Goal: Task Accomplishment & Management: Complete application form

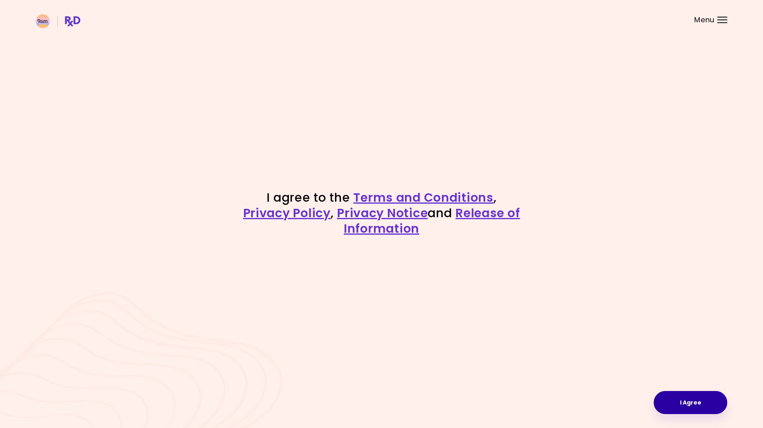
click at [690, 394] on button "I Agree" at bounding box center [691, 402] width 74 height 23
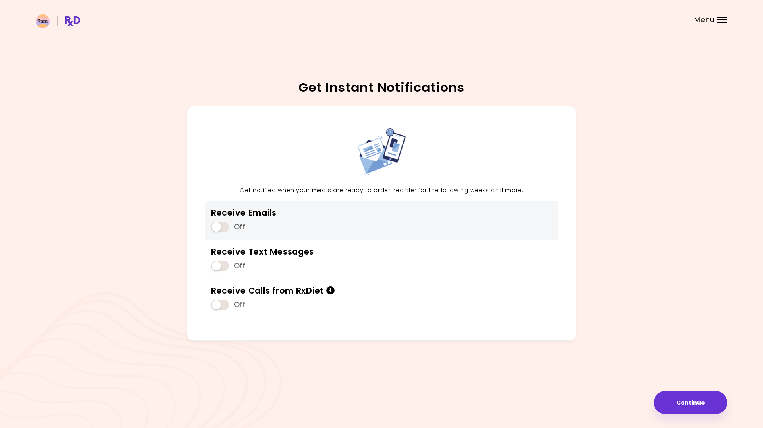
click at [222, 230] on span at bounding box center [220, 226] width 18 height 11
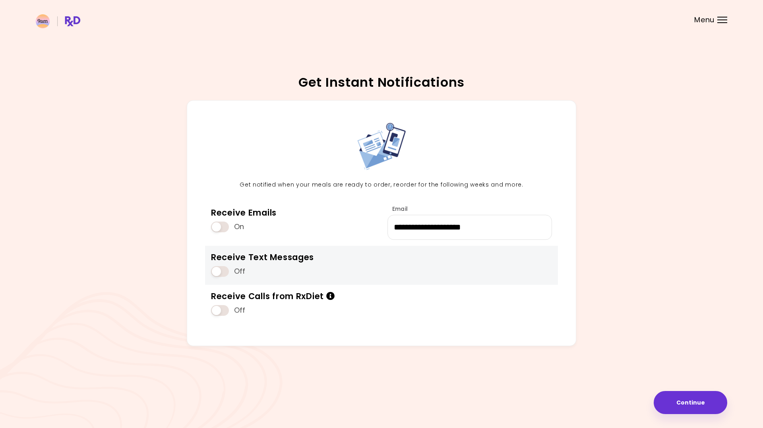
click at [218, 266] on span at bounding box center [220, 271] width 18 height 11
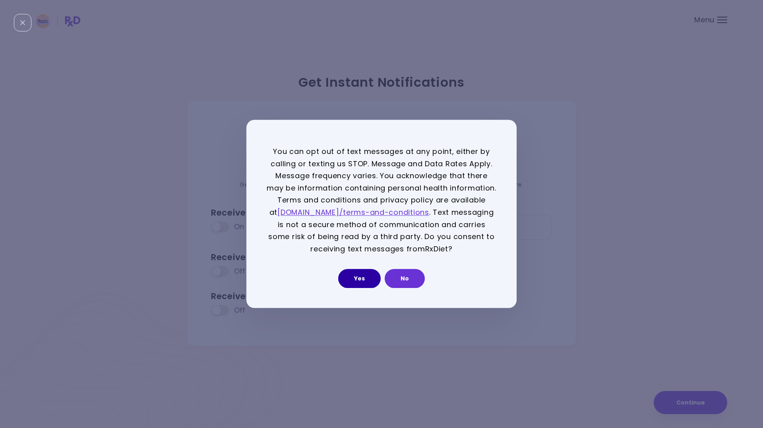
click at [356, 281] on button "Yes" at bounding box center [359, 278] width 43 height 19
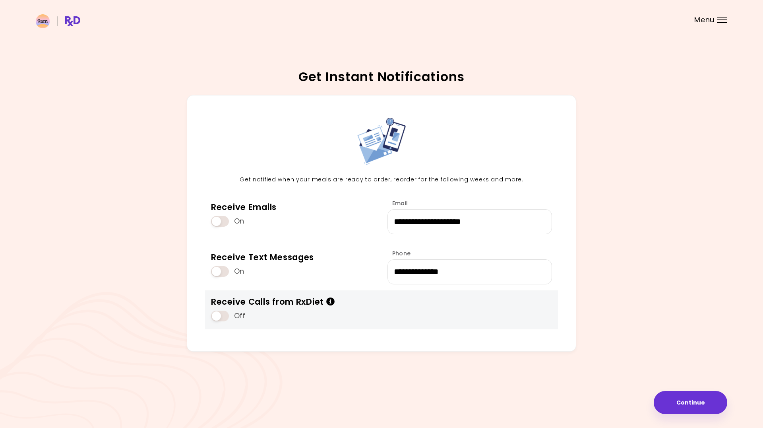
click at [224, 314] on span at bounding box center [220, 315] width 18 height 11
click at [333, 300] on icon "Info" at bounding box center [330, 301] width 9 height 8
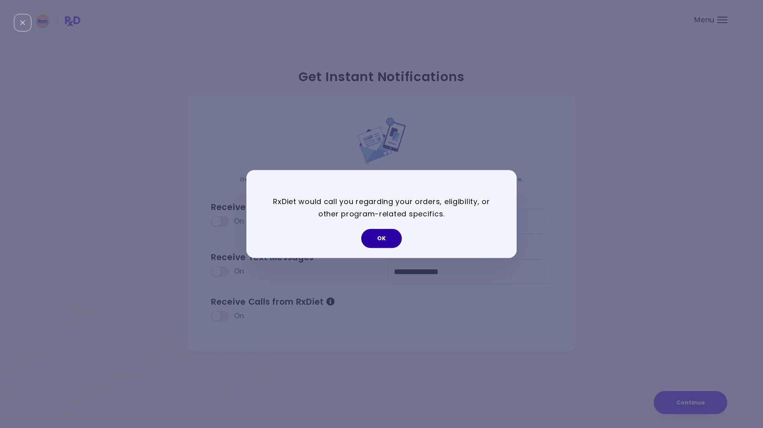
click at [379, 242] on button "OK" at bounding box center [381, 238] width 41 height 19
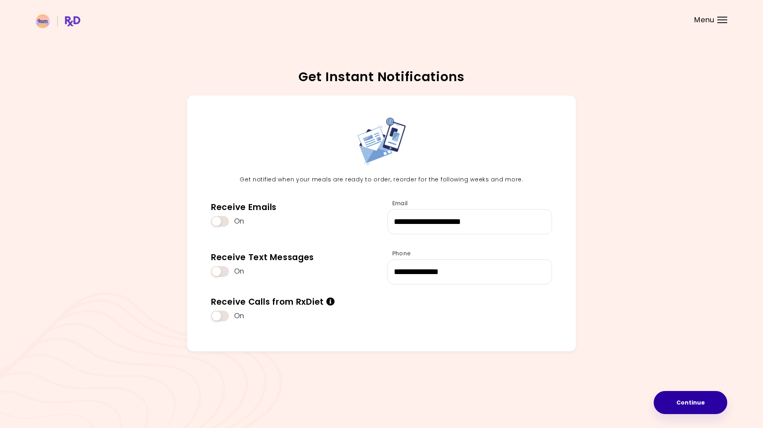
click at [675, 397] on button "Continue" at bounding box center [691, 402] width 74 height 23
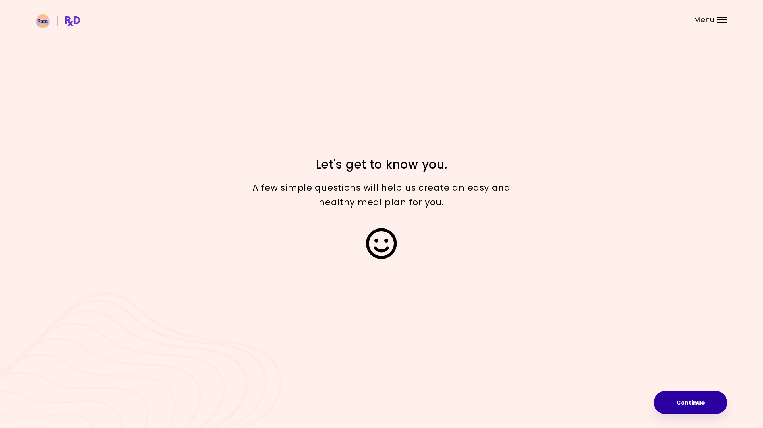
click at [695, 394] on button "Continue" at bounding box center [691, 402] width 74 height 23
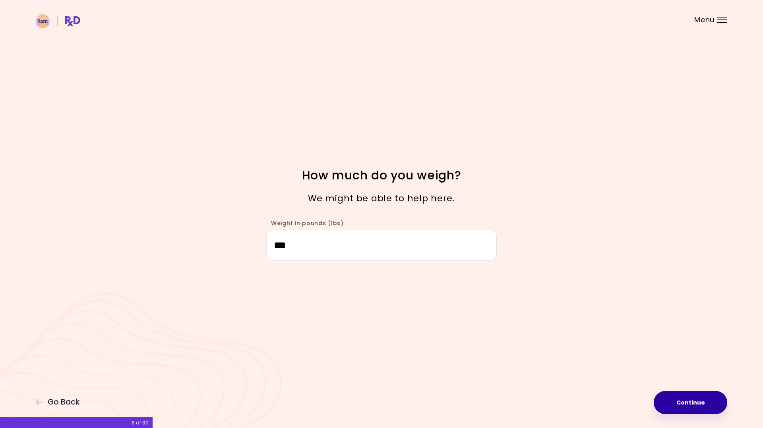
click at [692, 403] on button "Continue" at bounding box center [691, 402] width 74 height 23
select select "****"
click at [692, 403] on button "Continue" at bounding box center [691, 402] width 74 height 23
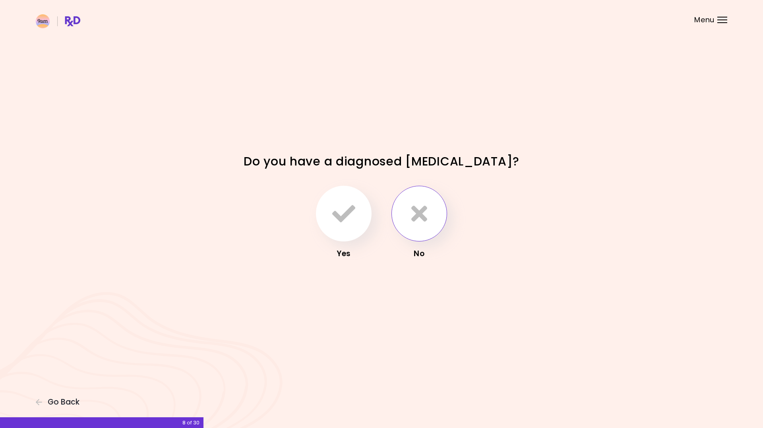
click at [416, 215] on icon "button" at bounding box center [419, 213] width 16 height 23
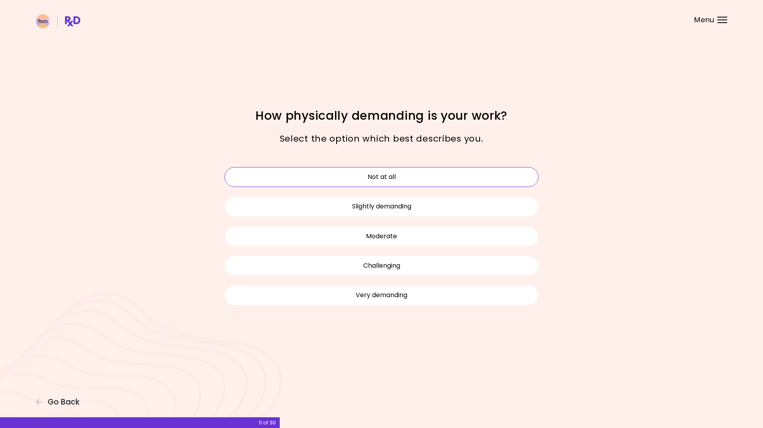
click at [405, 184] on button "Not at all" at bounding box center [382, 177] width 314 height 20
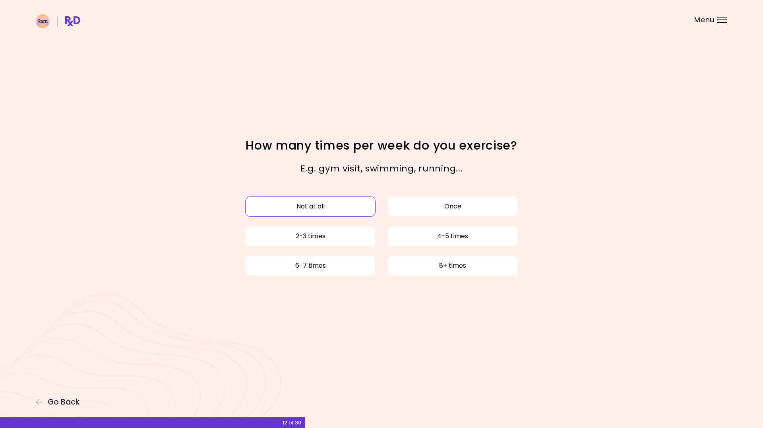
click at [343, 213] on button "Not at all" at bounding box center [310, 206] width 130 height 20
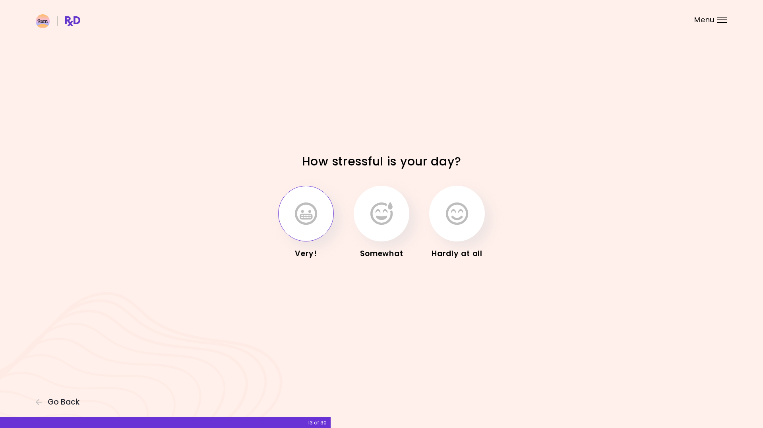
click at [324, 214] on button "button" at bounding box center [306, 214] width 56 height 56
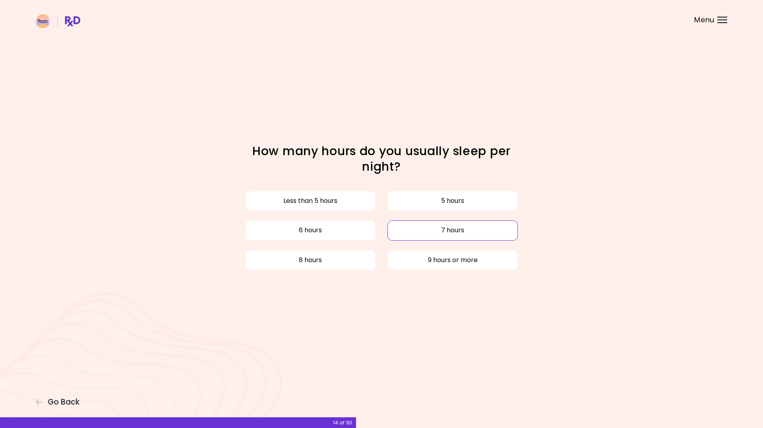
click at [404, 233] on button "7 hours" at bounding box center [452, 230] width 130 height 20
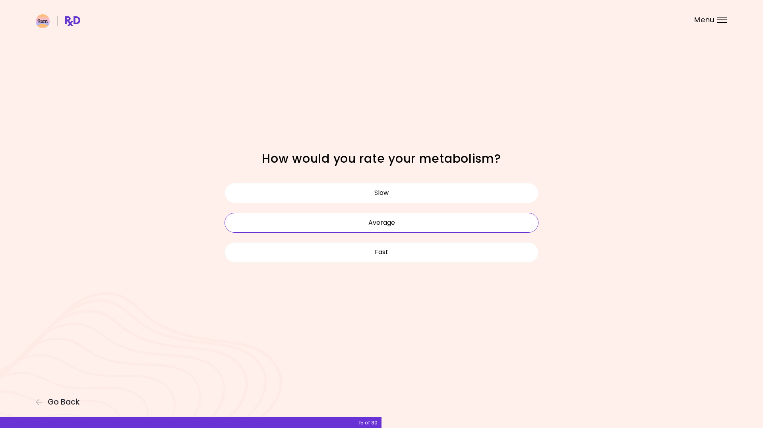
click at [380, 223] on button "Average" at bounding box center [382, 223] width 314 height 20
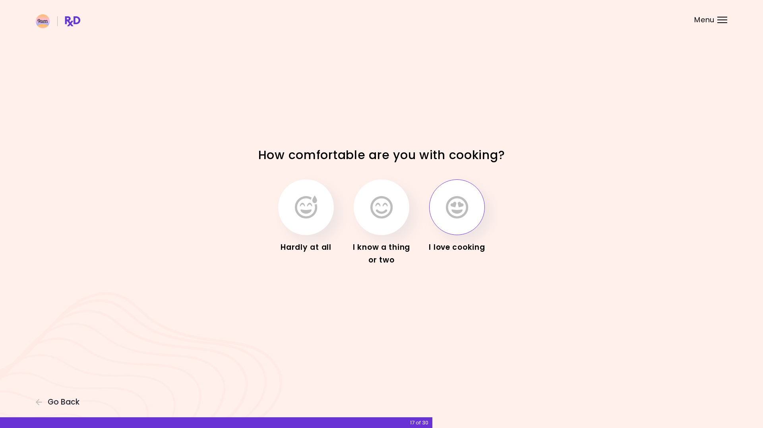
click at [444, 215] on button "button" at bounding box center [457, 207] width 56 height 56
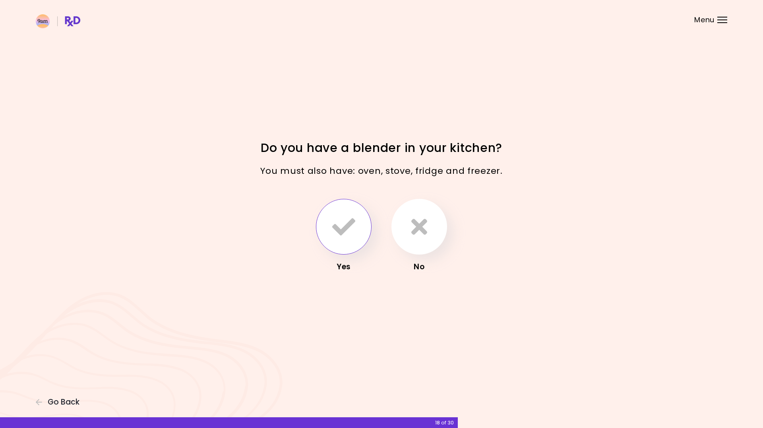
click at [341, 220] on icon "button" at bounding box center [343, 226] width 23 height 23
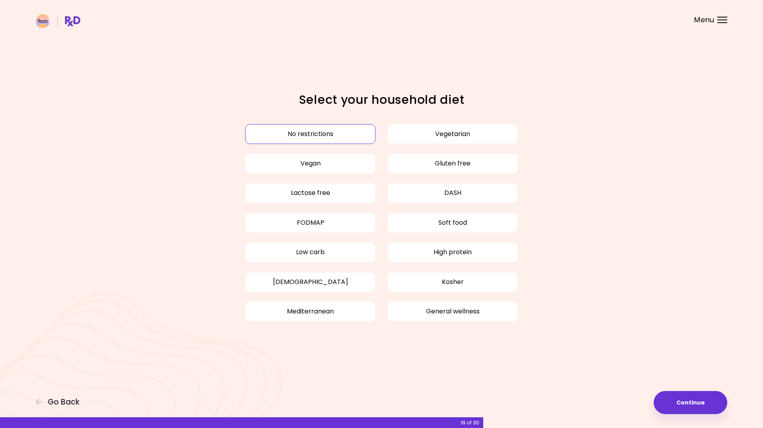
click at [342, 138] on button "No restrictions" at bounding box center [310, 134] width 130 height 20
click at [707, 412] on button "Continue" at bounding box center [691, 402] width 74 height 23
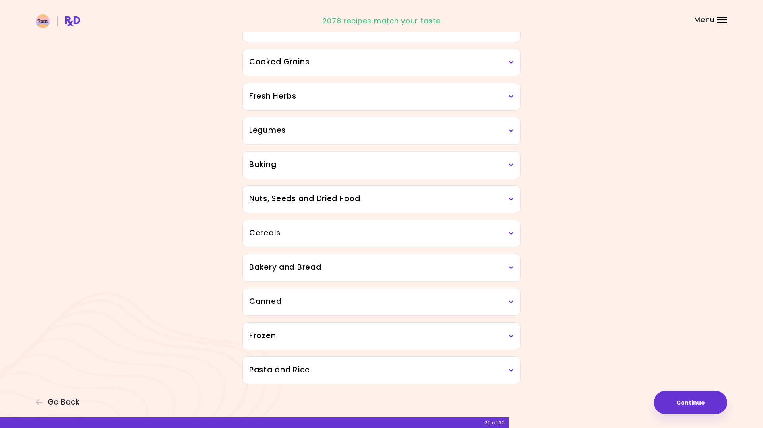
scroll to position [273, 0]
click at [323, 239] on div "Cereals" at bounding box center [381, 233] width 277 height 27
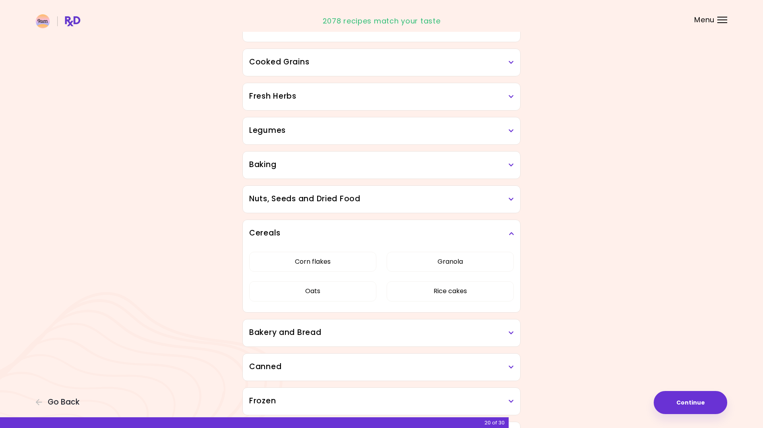
click at [323, 239] on div "Cereals" at bounding box center [381, 233] width 277 height 27
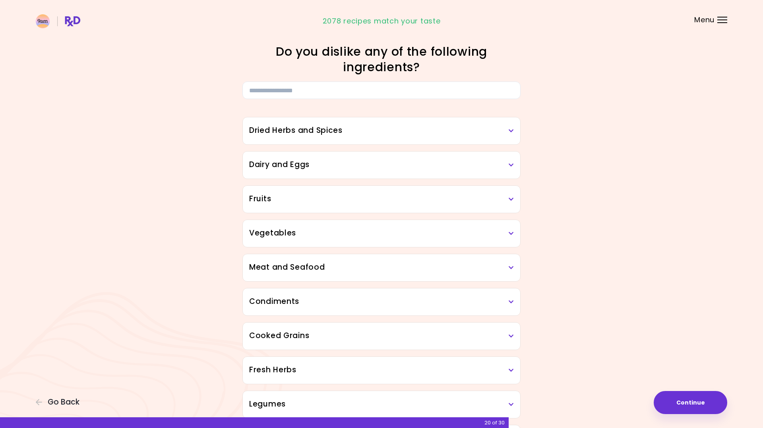
scroll to position [0, 0]
click at [677, 404] on button "Continue" at bounding box center [691, 402] width 74 height 23
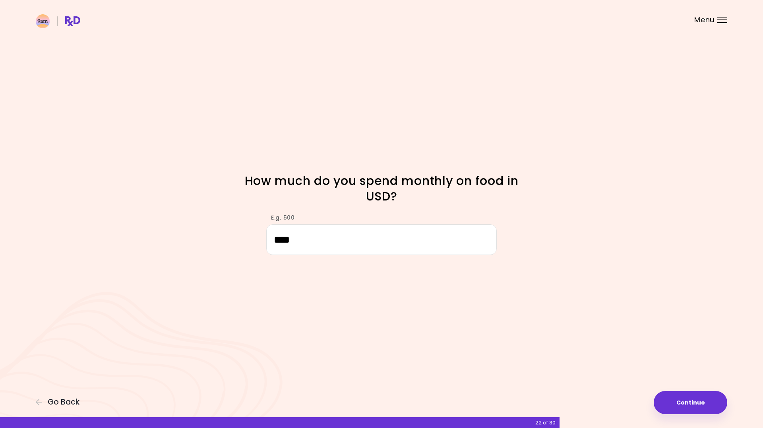
type input "****"
click at [604, 269] on div "Focusable invisible element How much do you spend monthly on food in USD? E.g. …" at bounding box center [381, 214] width 763 height 428
drag, startPoint x: 667, startPoint y: 398, endPoint x: 420, endPoint y: 254, distance: 286.2
click at [420, 254] on div "Focusable invisible element How much do you spend monthly on food in USD? E.g. …" at bounding box center [381, 214] width 763 height 428
click at [678, 402] on button "Continue" at bounding box center [691, 402] width 74 height 23
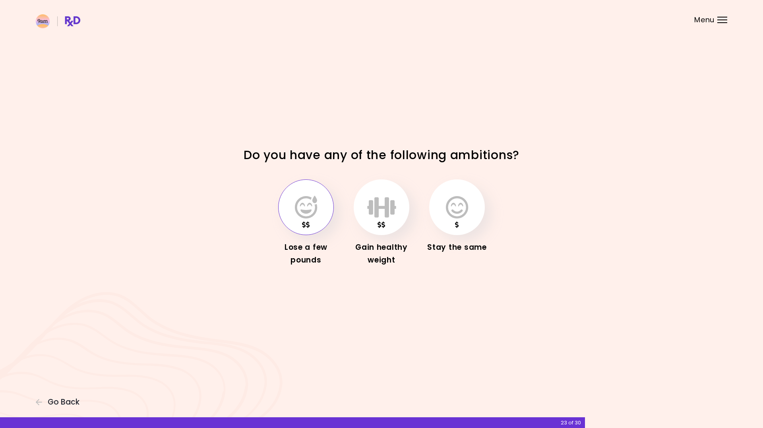
click at [320, 208] on button "button" at bounding box center [306, 207] width 56 height 56
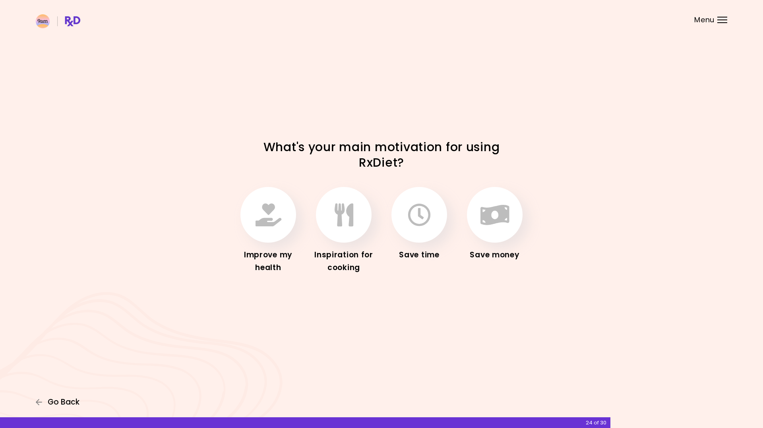
click at [71, 400] on span "Go Back" at bounding box center [64, 401] width 32 height 9
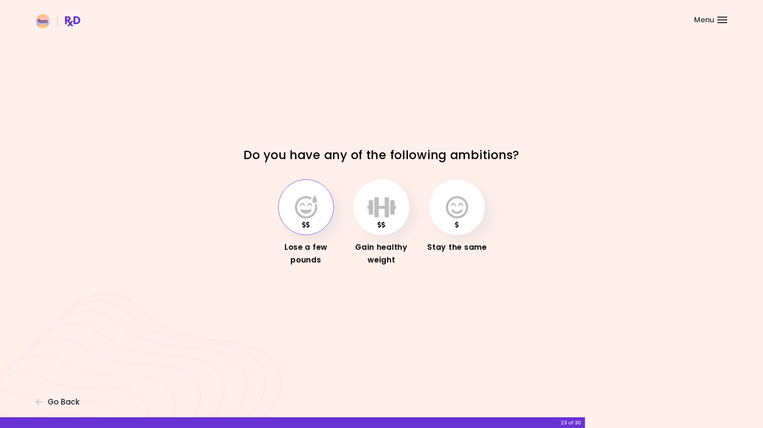
click at [305, 209] on icon "button" at bounding box center [306, 207] width 22 height 23
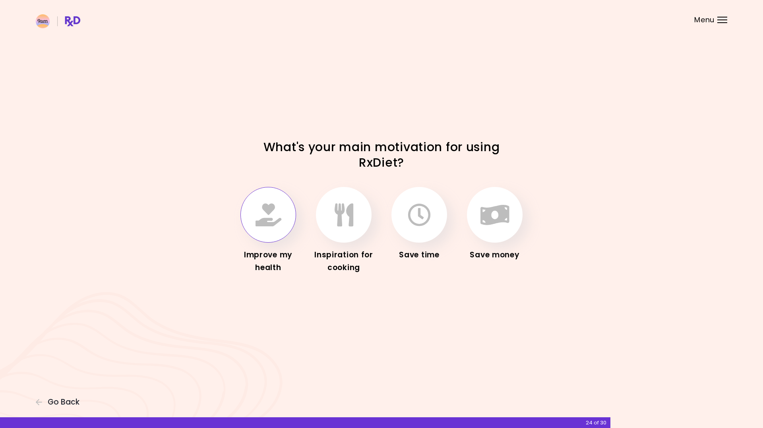
click at [284, 219] on button "button" at bounding box center [268, 215] width 56 height 56
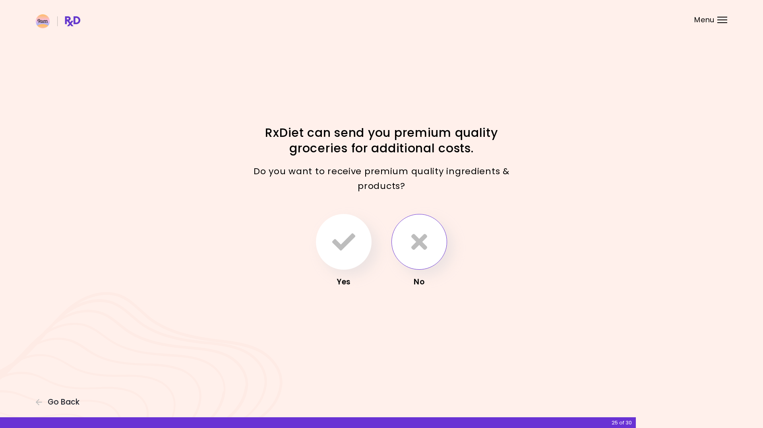
click at [417, 243] on icon "button" at bounding box center [419, 241] width 16 height 23
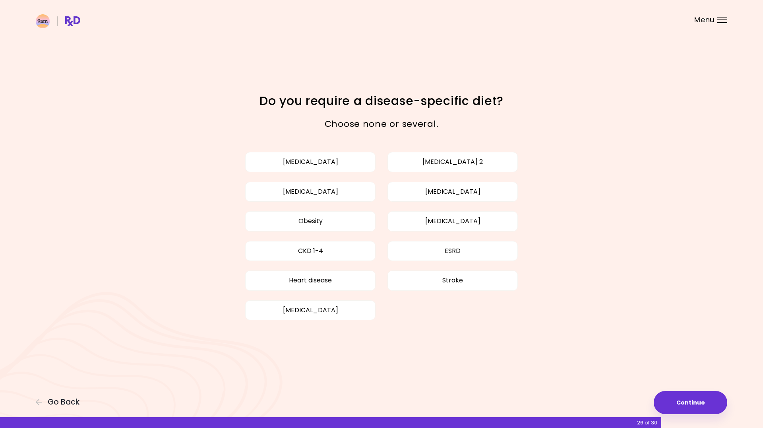
click at [389, 128] on p "Choose none or several." at bounding box center [381, 123] width 278 height 15
drag, startPoint x: 688, startPoint y: 413, endPoint x: 471, endPoint y: 198, distance: 304.9
click at [471, 198] on div "Focusable invisible element Do you require a disease-specific diet? Choose none…" at bounding box center [381, 214] width 763 height 428
click at [470, 197] on button "[MEDICAL_DATA]" at bounding box center [452, 192] width 130 height 20
click at [322, 195] on button "[MEDICAL_DATA]" at bounding box center [310, 192] width 130 height 20
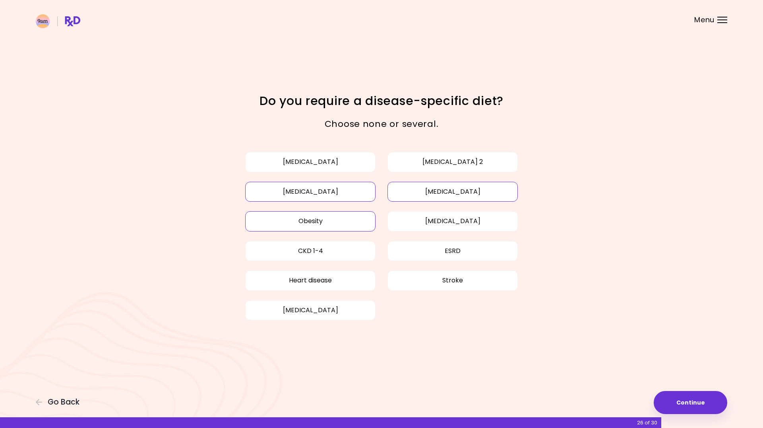
drag, startPoint x: 337, startPoint y: 220, endPoint x: 347, endPoint y: 223, distance: 10.1
click at [337, 220] on button "Obesity" at bounding box center [310, 221] width 130 height 20
click at [668, 399] on button "Continue" at bounding box center [691, 402] width 74 height 23
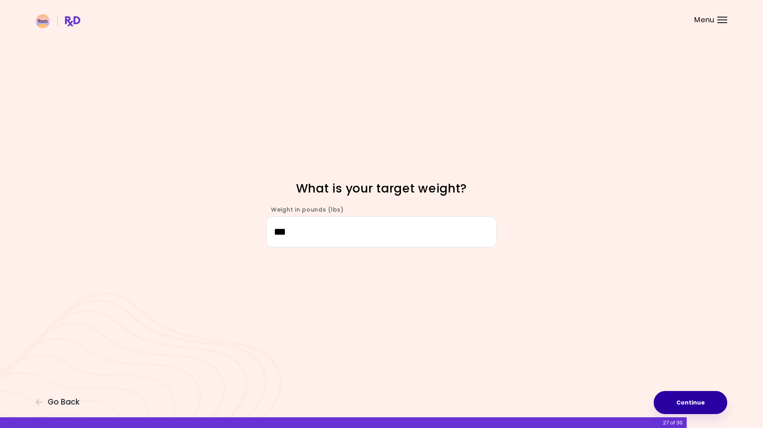
type input "***"
click at [713, 407] on button "Continue" at bounding box center [691, 402] width 74 height 23
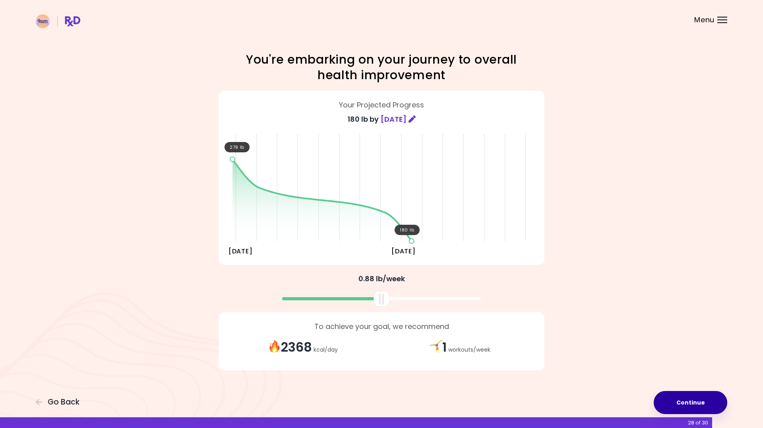
click at [690, 402] on button "Continue" at bounding box center [691, 402] width 74 height 23
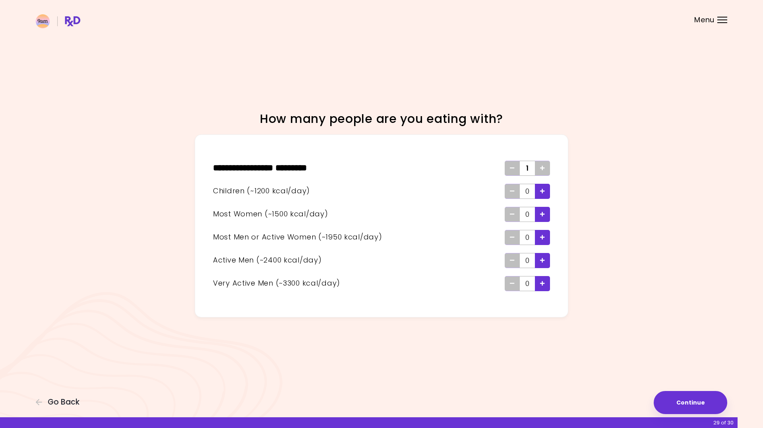
click at [541, 194] on span "Add - Child" at bounding box center [542, 191] width 5 height 13
click at [542, 215] on icon "Add - Woman" at bounding box center [542, 213] width 5 height 5
click at [680, 405] on button "Continue" at bounding box center [691, 402] width 74 height 23
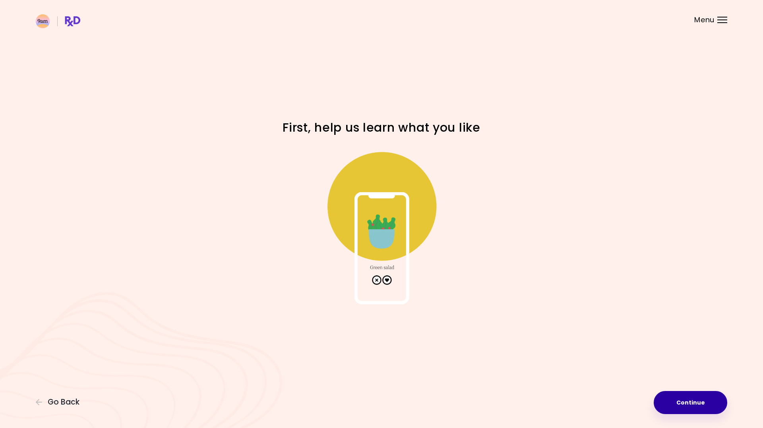
click at [670, 402] on button "Continue" at bounding box center [691, 402] width 74 height 23
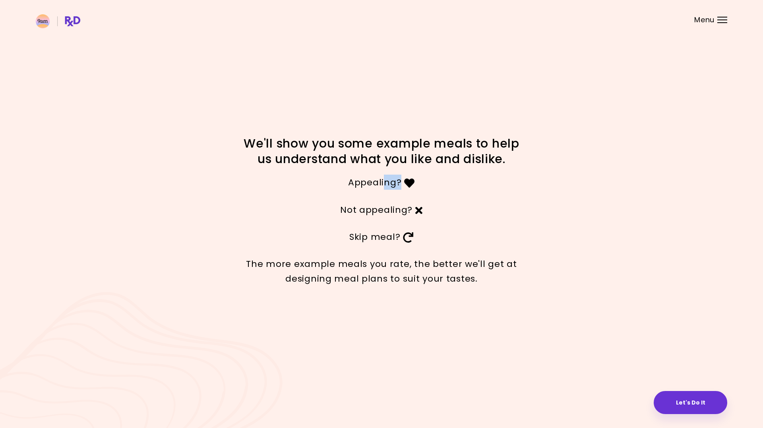
drag, startPoint x: 384, startPoint y: 180, endPoint x: 417, endPoint y: 192, distance: 34.4
click at [411, 190] on p "Appealing?" at bounding box center [381, 181] width 278 height 15
click at [711, 403] on button "Let's Do It" at bounding box center [691, 402] width 74 height 23
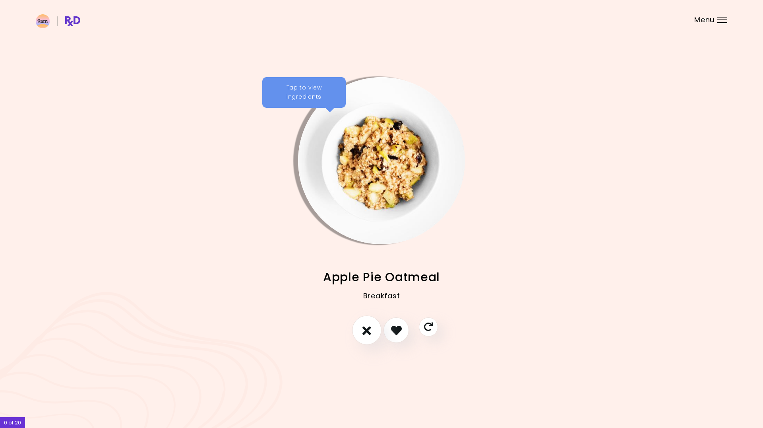
click at [371, 326] on icon "I don't like this recipe" at bounding box center [366, 330] width 9 height 12
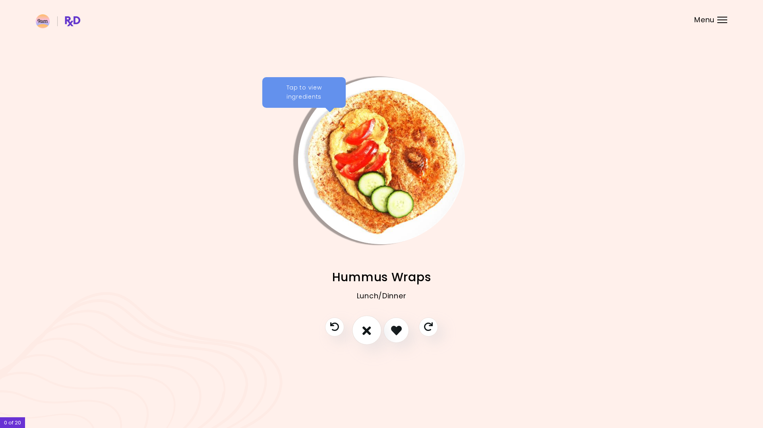
click at [370, 326] on icon "I don't like this recipe" at bounding box center [366, 330] width 9 height 12
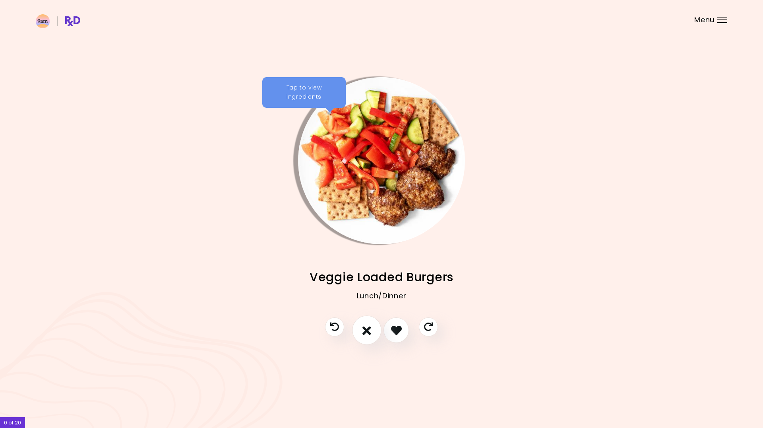
click at [368, 327] on icon "I don't like this recipe" at bounding box center [366, 330] width 9 height 12
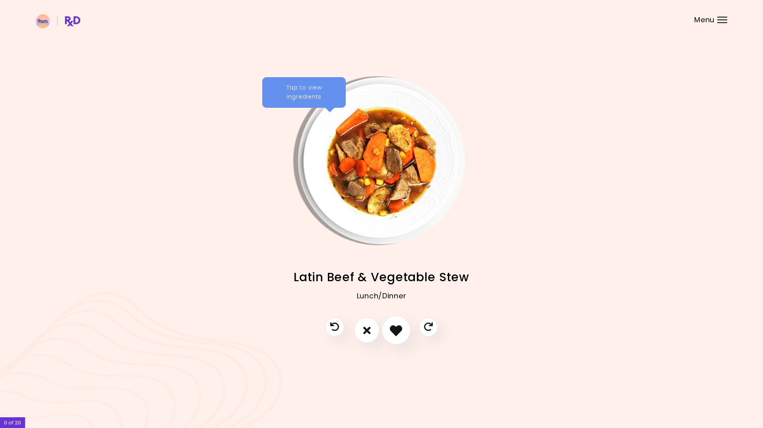
click at [392, 330] on icon "I like this recipe" at bounding box center [396, 330] width 12 height 12
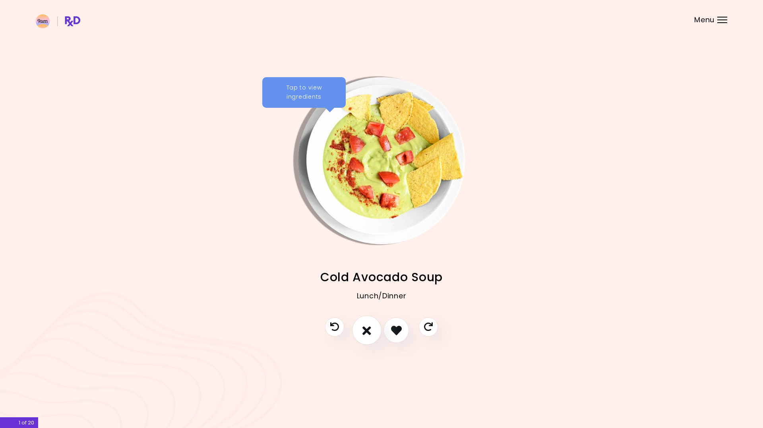
click at [372, 330] on button "I don't like this recipe" at bounding box center [366, 330] width 29 height 29
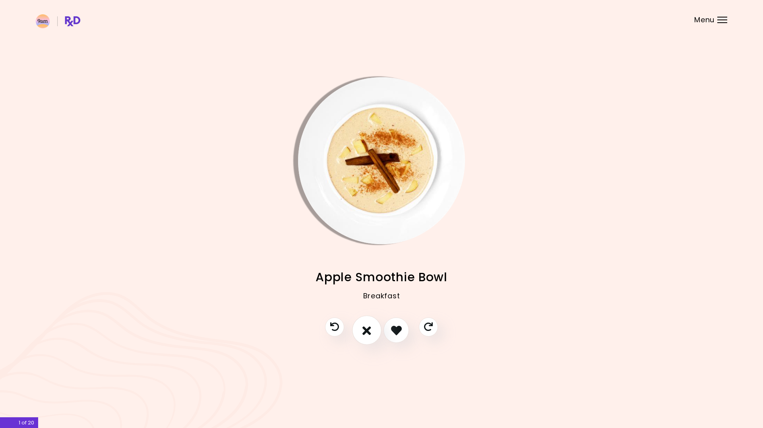
click at [372, 329] on button "I don't like this recipe" at bounding box center [366, 330] width 29 height 29
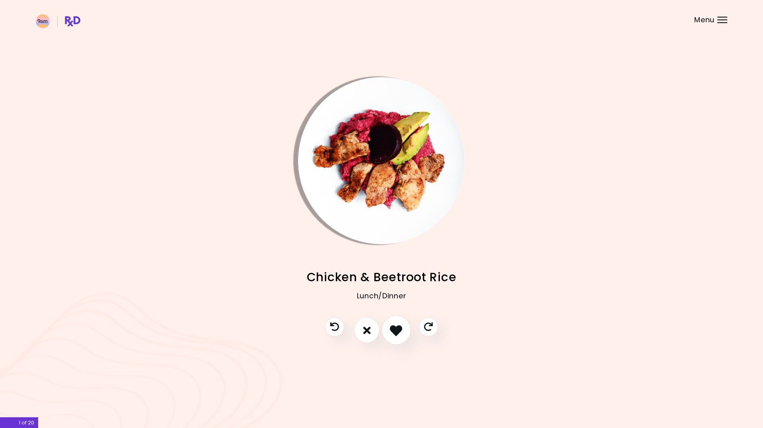
click at [400, 331] on icon "I like this recipe" at bounding box center [396, 330] width 12 height 12
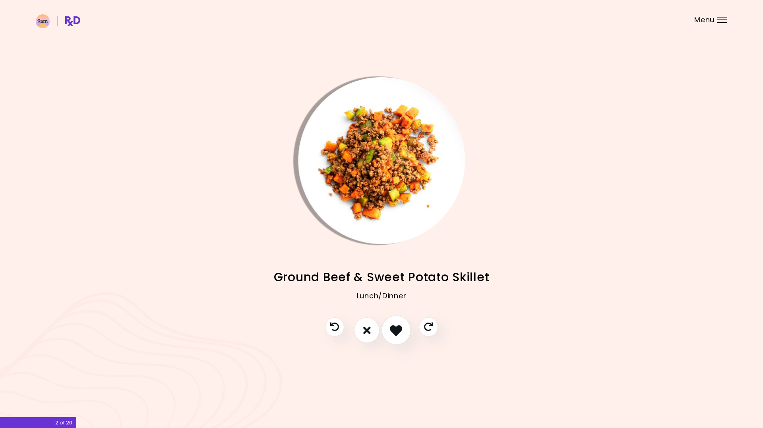
click at [402, 331] on icon "I like this recipe" at bounding box center [396, 330] width 12 height 12
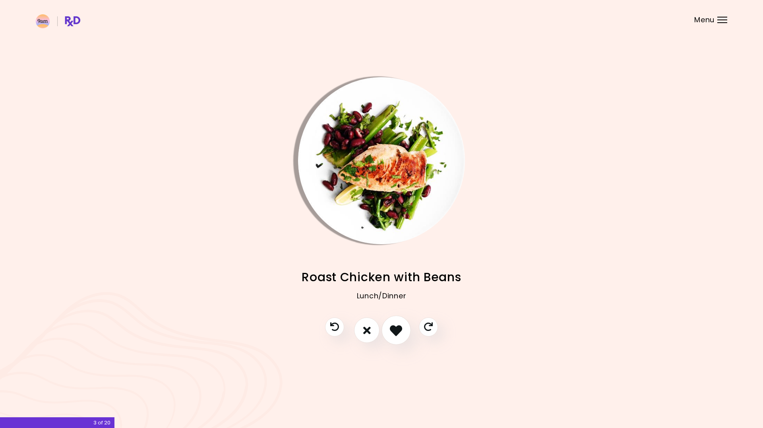
click at [401, 330] on icon "I like this recipe" at bounding box center [396, 330] width 12 height 12
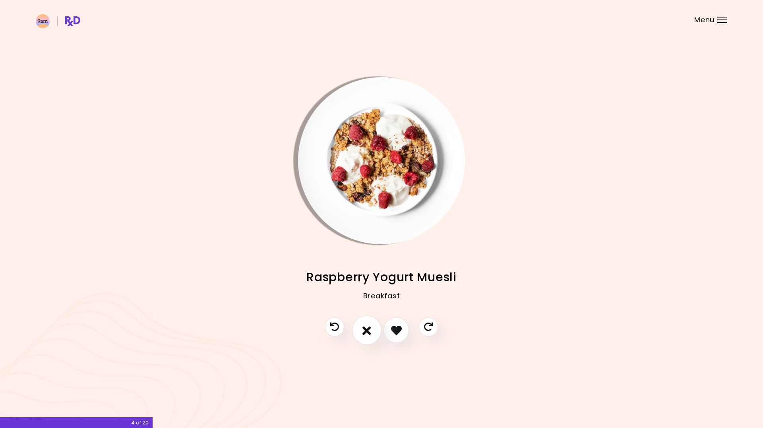
click at [370, 329] on icon "I don't like this recipe" at bounding box center [366, 330] width 9 height 12
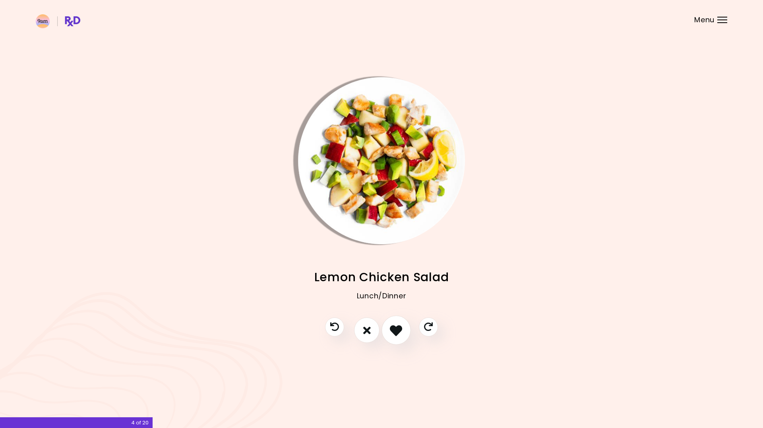
click at [393, 330] on icon "I like this recipe" at bounding box center [396, 330] width 12 height 12
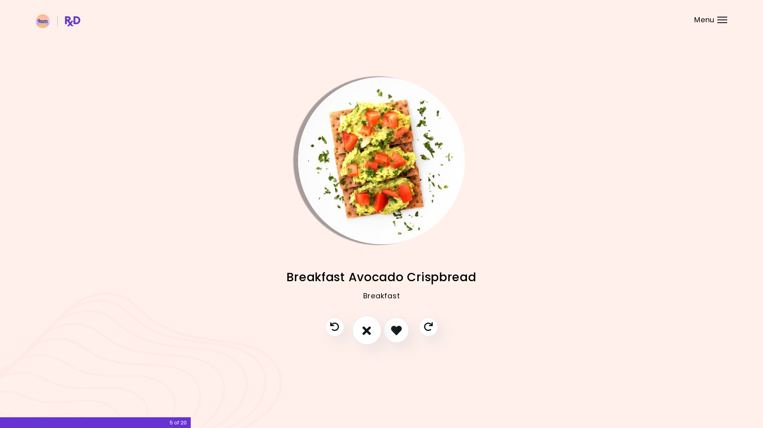
click at [376, 331] on button "I don't like this recipe" at bounding box center [366, 330] width 29 height 29
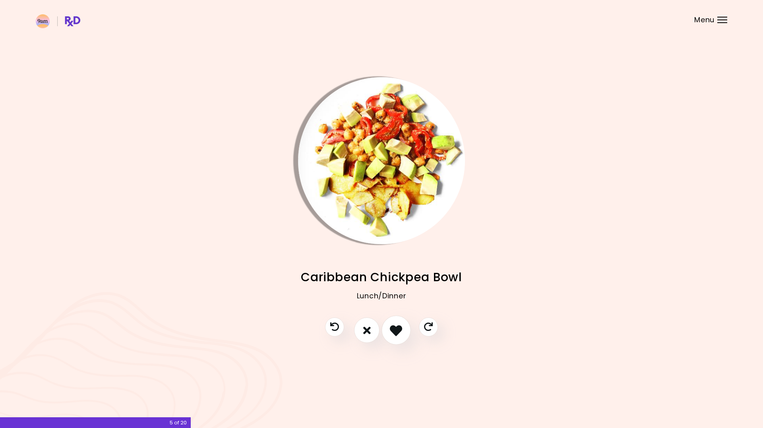
click at [395, 331] on icon "I like this recipe" at bounding box center [396, 330] width 12 height 12
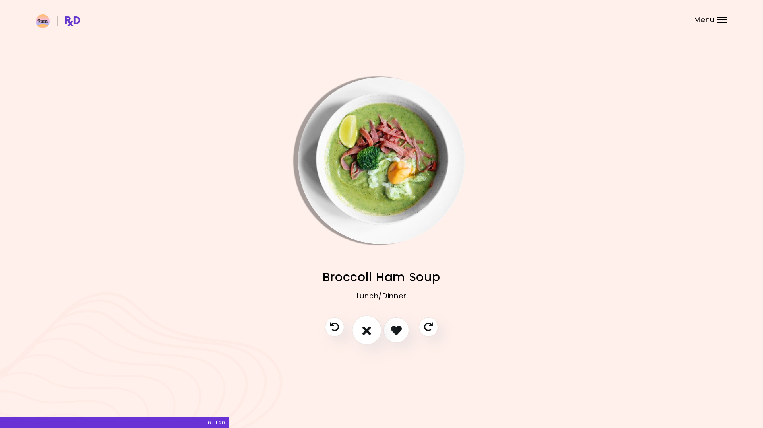
click at [366, 331] on icon "I don't like this recipe" at bounding box center [366, 330] width 9 height 12
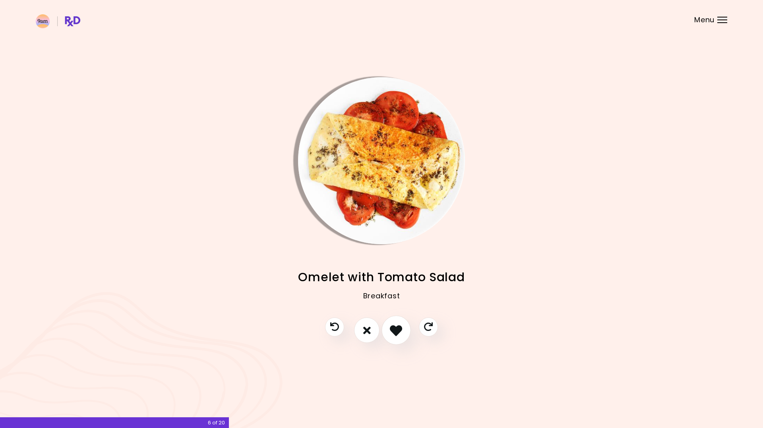
click at [390, 332] on icon "I like this recipe" at bounding box center [396, 330] width 12 height 12
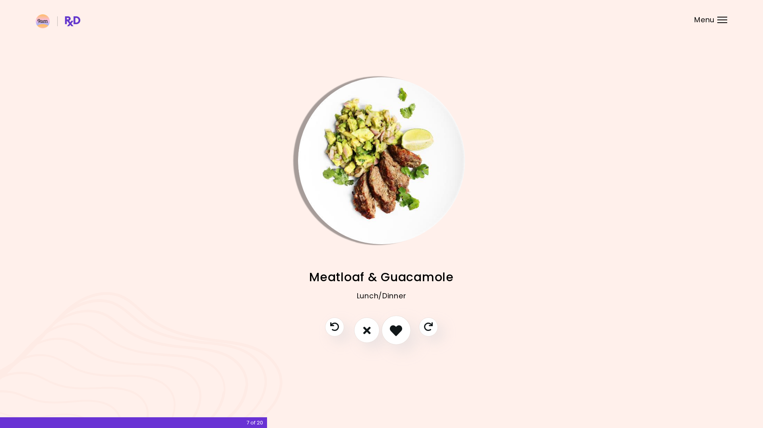
click at [401, 335] on icon "I like this recipe" at bounding box center [396, 330] width 12 height 12
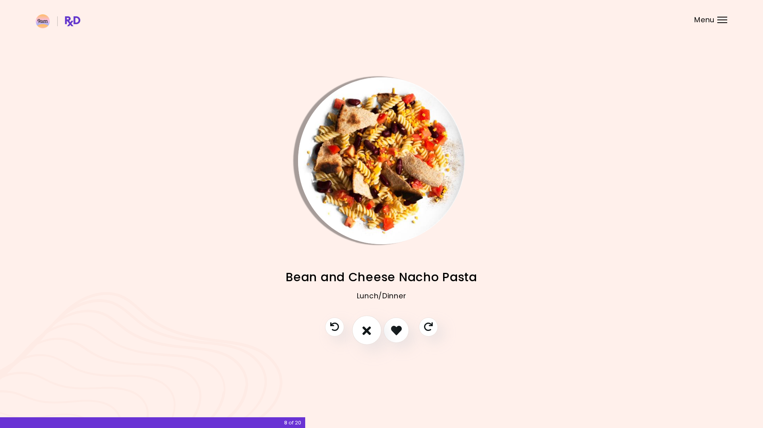
drag, startPoint x: 398, startPoint y: 333, endPoint x: 371, endPoint y: 338, distance: 27.4
click at [371, 339] on div at bounding box center [381, 333] width 129 height 33
click at [371, 338] on button "I don't like this recipe" at bounding box center [366, 330] width 29 height 29
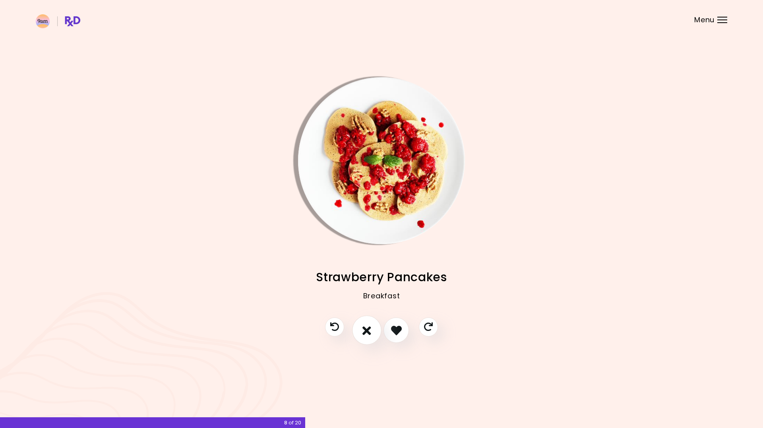
click at [371, 336] on button "I don't like this recipe" at bounding box center [366, 330] width 29 height 29
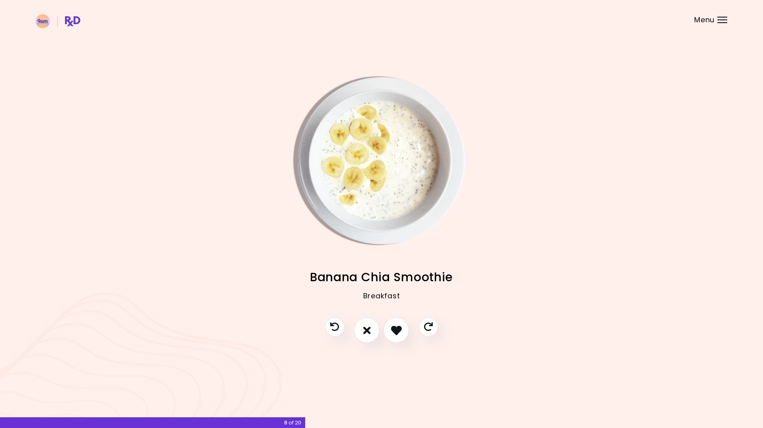
drag, startPoint x: 371, startPoint y: 335, endPoint x: 414, endPoint y: 366, distance: 53.1
click at [420, 374] on div "Apple Pie Oatmeal Breakfast Hummus Wraps Lunch/Dinner Veggie Loaded Burgers Lun…" at bounding box center [381, 214] width 763 height 428
click at [400, 336] on button "I like this recipe" at bounding box center [396, 330] width 29 height 29
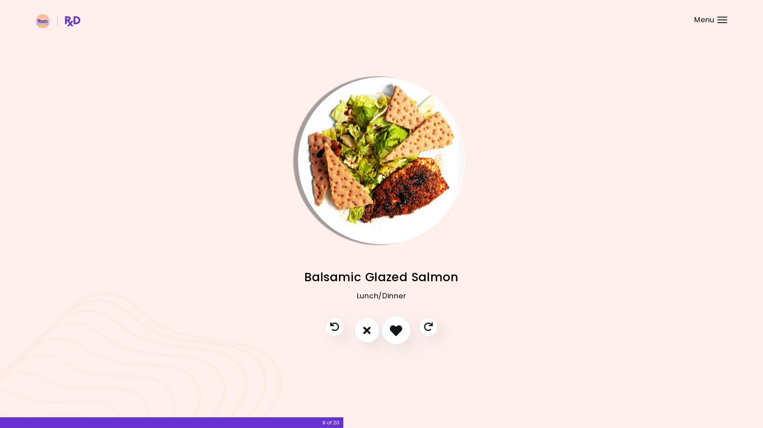
click at [395, 335] on icon "I like this recipe" at bounding box center [396, 330] width 12 height 12
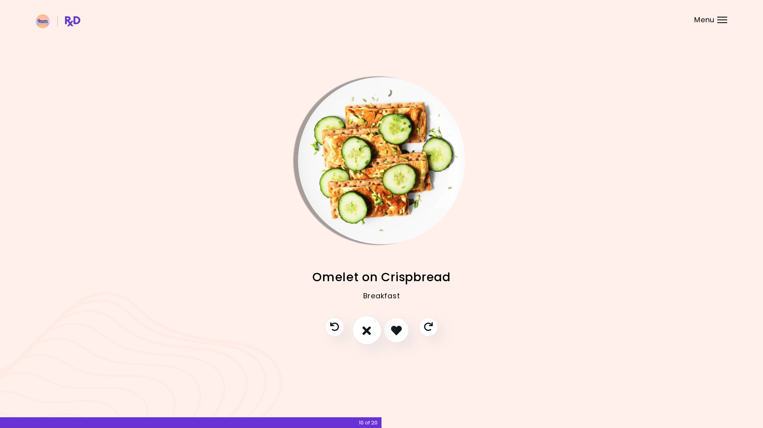
click at [371, 333] on icon "I don't like this recipe" at bounding box center [366, 330] width 9 height 12
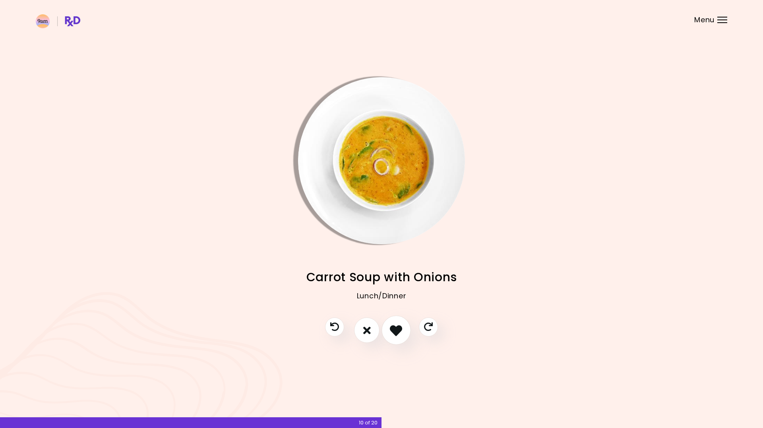
click at [392, 333] on icon "I like this recipe" at bounding box center [396, 330] width 12 height 12
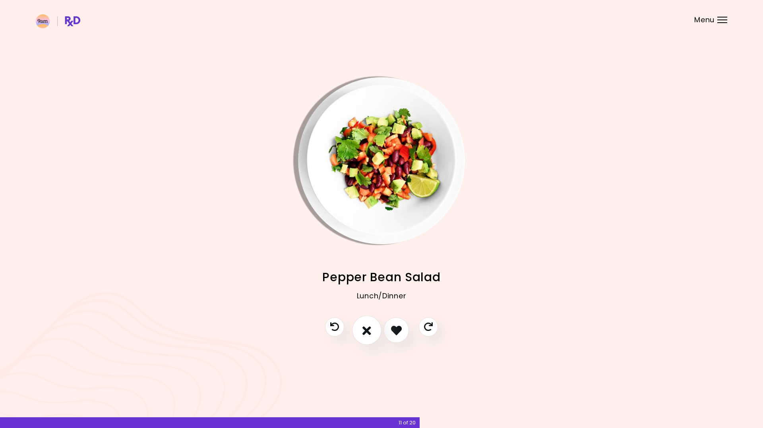
click at [375, 332] on button "I don't like this recipe" at bounding box center [366, 330] width 29 height 29
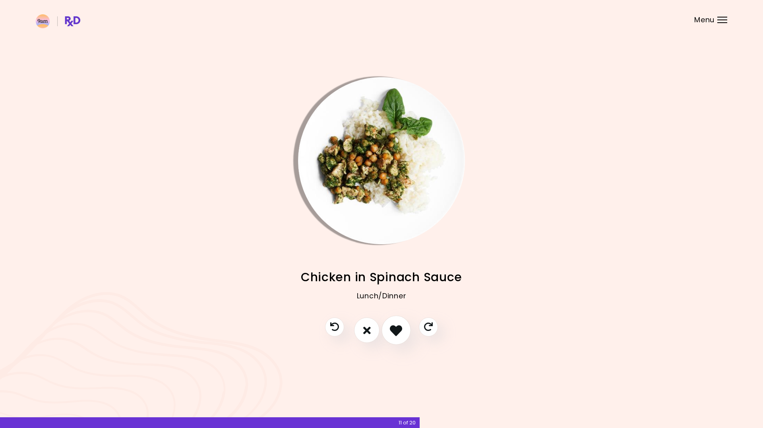
click at [397, 335] on icon "I like this recipe" at bounding box center [396, 330] width 12 height 12
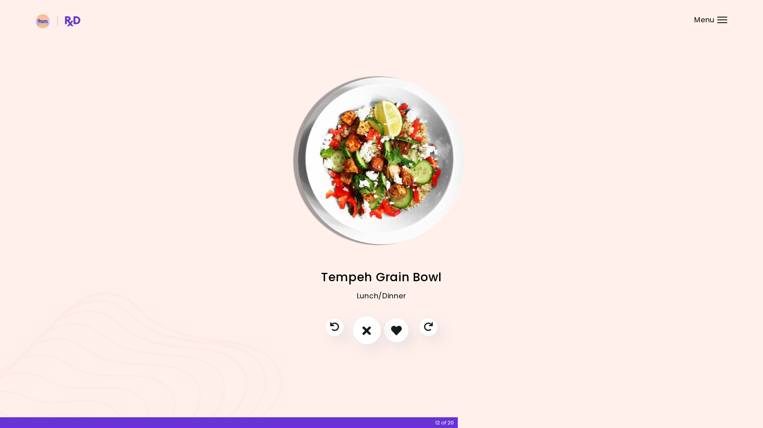
click at [371, 332] on icon "I don't like this recipe" at bounding box center [366, 330] width 9 height 12
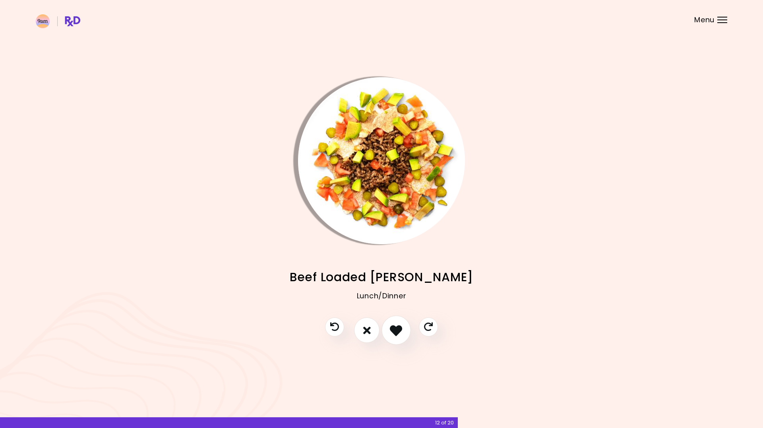
click at [390, 333] on icon "I like this recipe" at bounding box center [396, 330] width 12 height 12
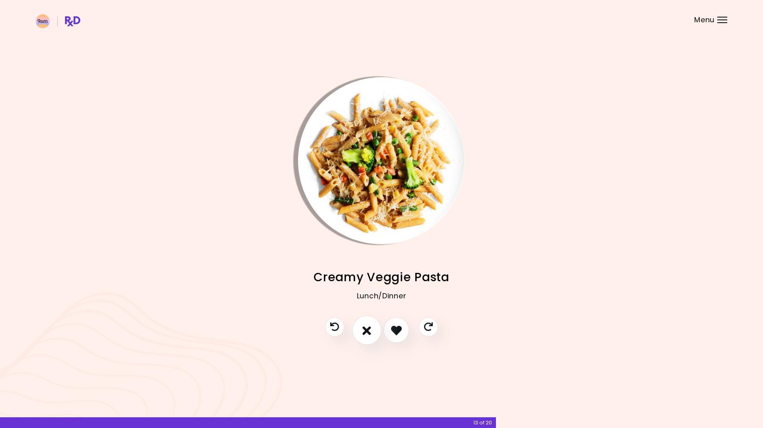
click at [373, 333] on button "I don't like this recipe" at bounding box center [366, 330] width 29 height 29
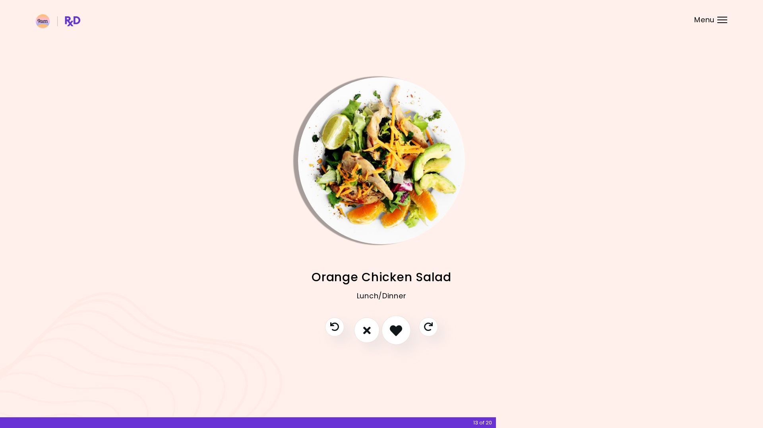
click at [399, 333] on icon "I like this recipe" at bounding box center [396, 330] width 12 height 12
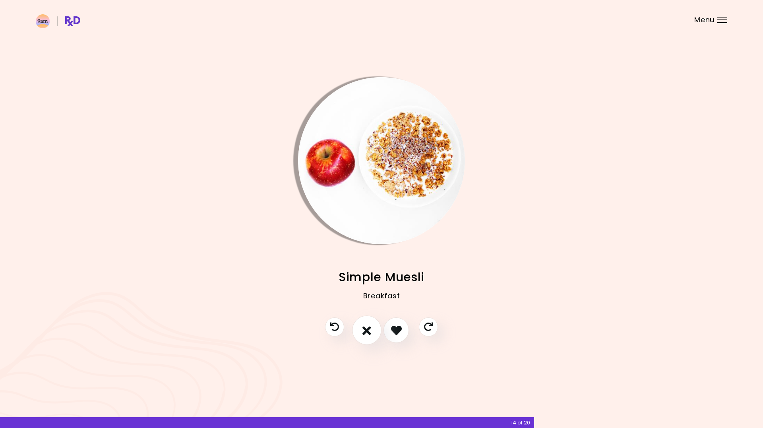
click at [372, 331] on button "I don't like this recipe" at bounding box center [366, 330] width 29 height 29
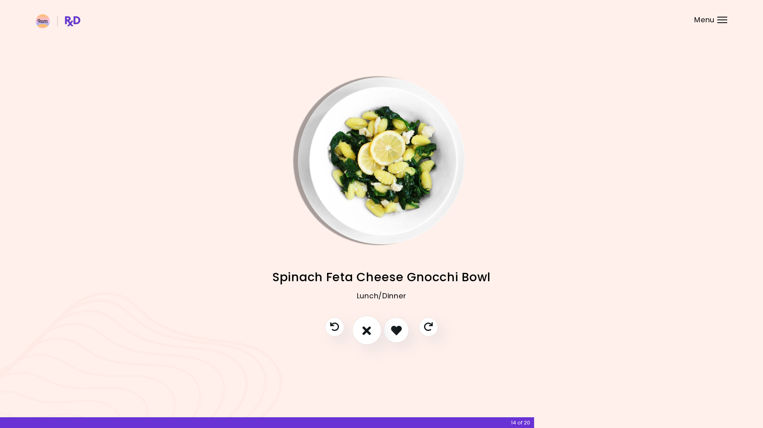
click at [372, 331] on button "I don't like this recipe" at bounding box center [366, 330] width 29 height 29
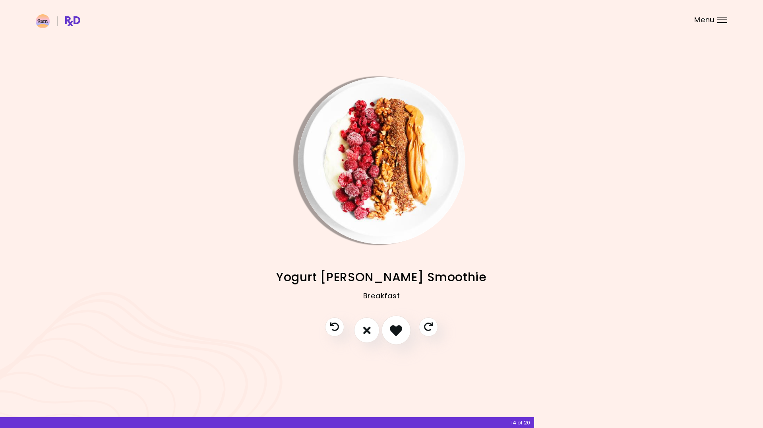
click at [395, 333] on icon "I like this recipe" at bounding box center [396, 330] width 12 height 12
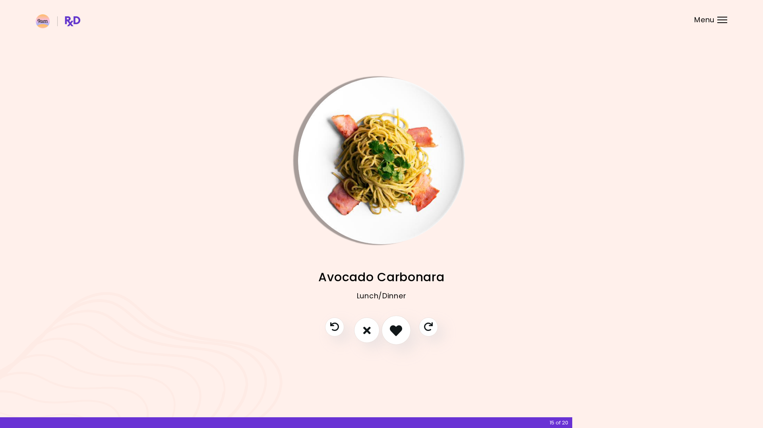
click at [399, 332] on icon "I like this recipe" at bounding box center [396, 330] width 12 height 12
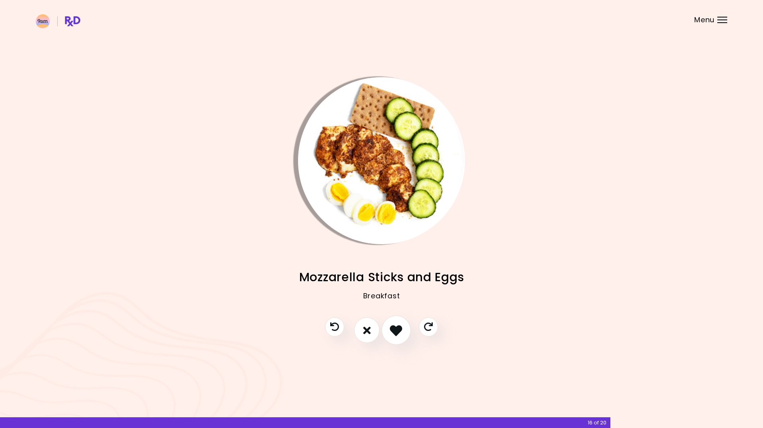
click at [398, 332] on icon "I like this recipe" at bounding box center [396, 330] width 12 height 12
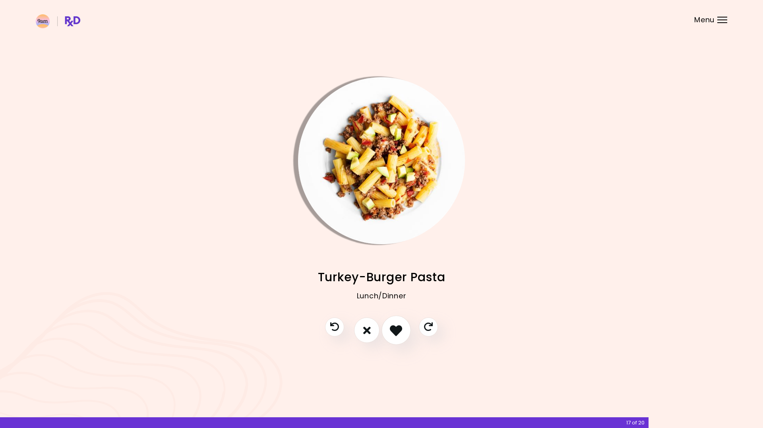
click at [408, 337] on div at bounding box center [381, 333] width 129 height 33
click at [403, 336] on button "I like this recipe" at bounding box center [396, 330] width 29 height 29
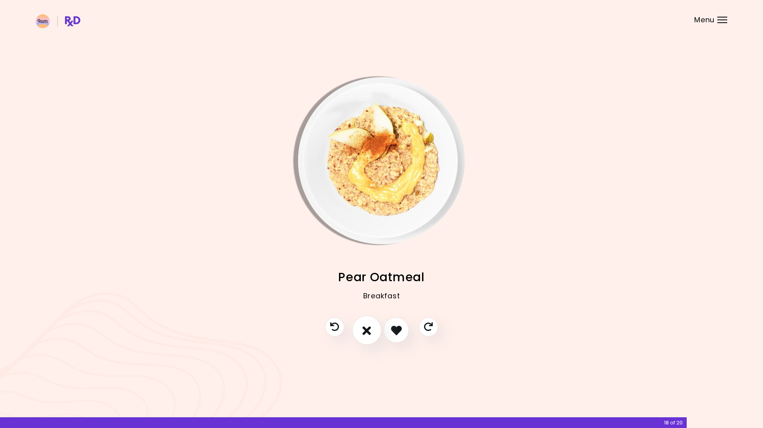
click at [363, 329] on icon "I don't like this recipe" at bounding box center [366, 330] width 9 height 12
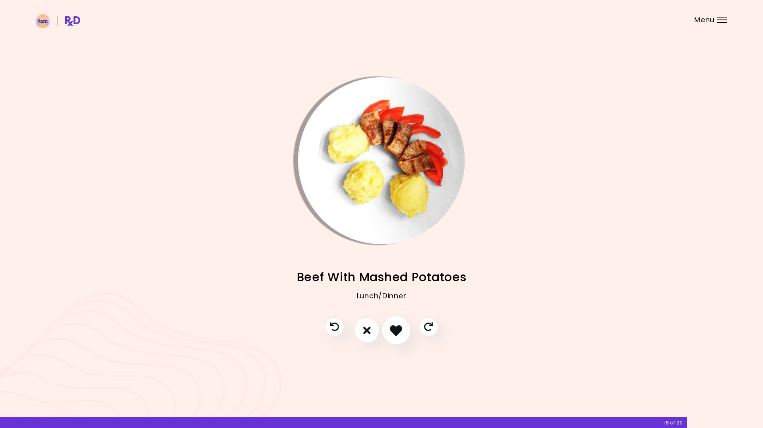
click at [394, 333] on icon "I like this recipe" at bounding box center [396, 330] width 12 height 12
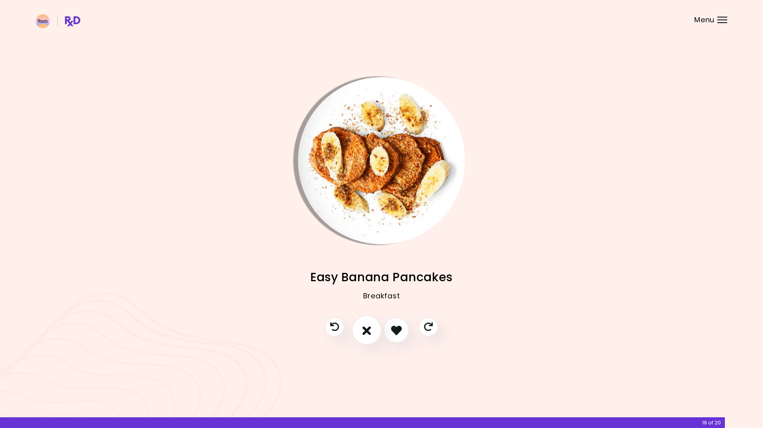
click at [375, 331] on button "I don't like this recipe" at bounding box center [366, 330] width 29 height 29
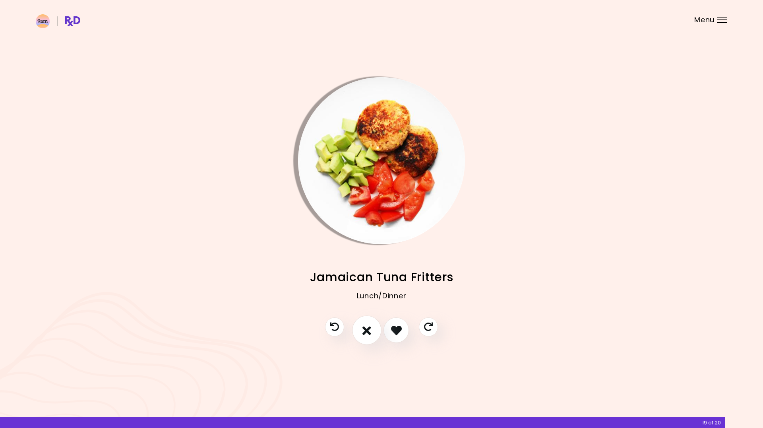
click at [374, 331] on button "I don't like this recipe" at bounding box center [366, 330] width 29 height 29
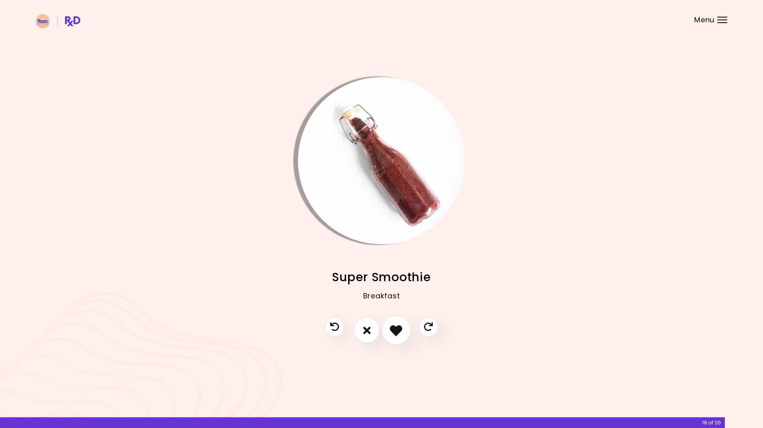
click at [391, 331] on icon "I like this recipe" at bounding box center [396, 330] width 12 height 12
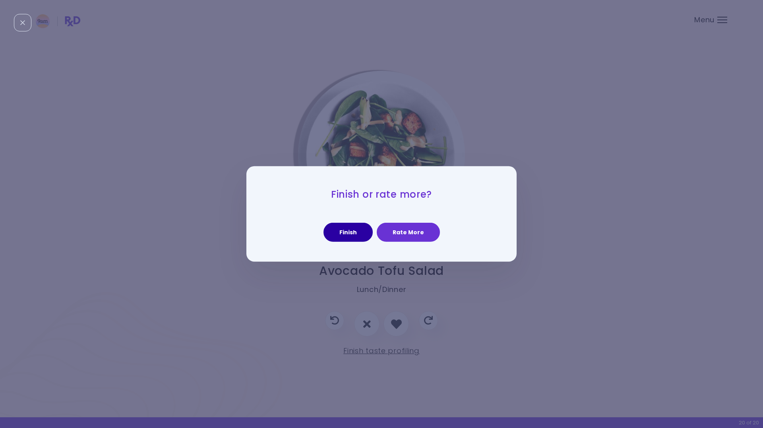
click at [363, 235] on button "Finish" at bounding box center [348, 232] width 49 height 19
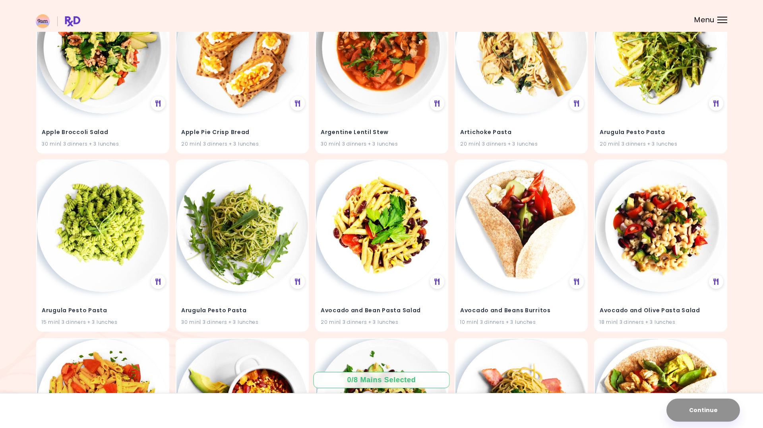
scroll to position [287, 0]
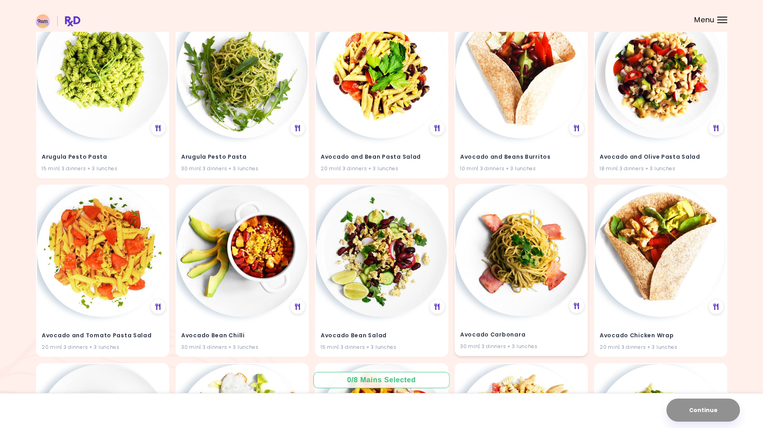
click at [497, 236] on img at bounding box center [521, 250] width 132 height 132
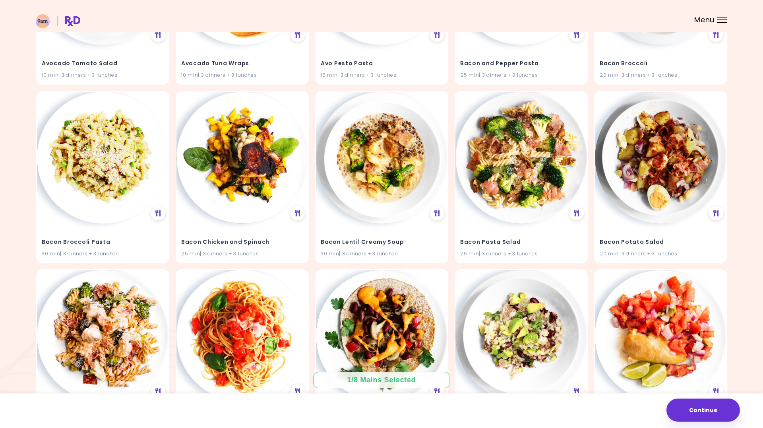
scroll to position [1124, 0]
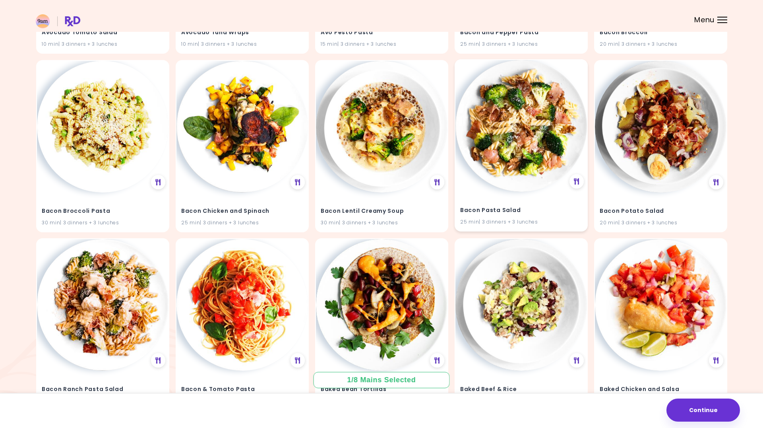
click at [509, 156] on img at bounding box center [521, 126] width 132 height 132
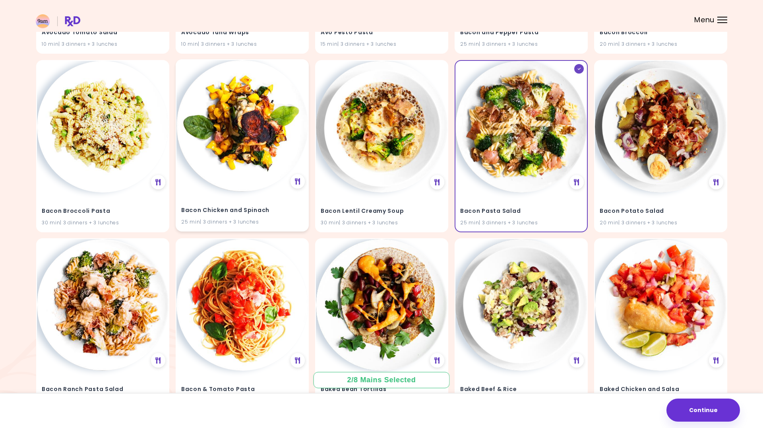
click at [250, 160] on img at bounding box center [242, 126] width 132 height 132
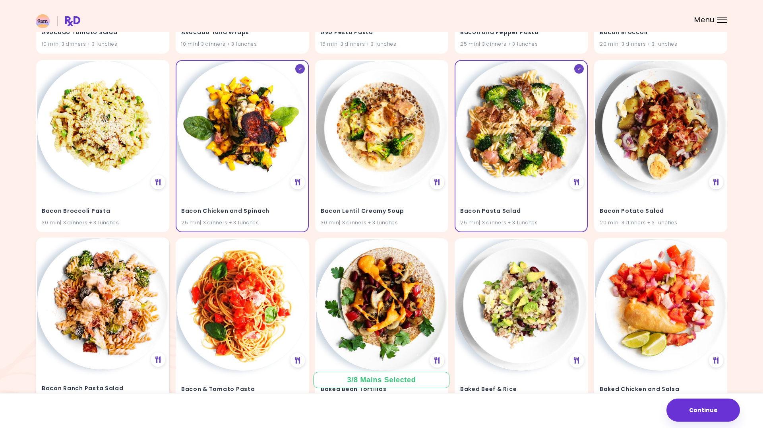
click at [135, 310] on img at bounding box center [103, 304] width 132 height 132
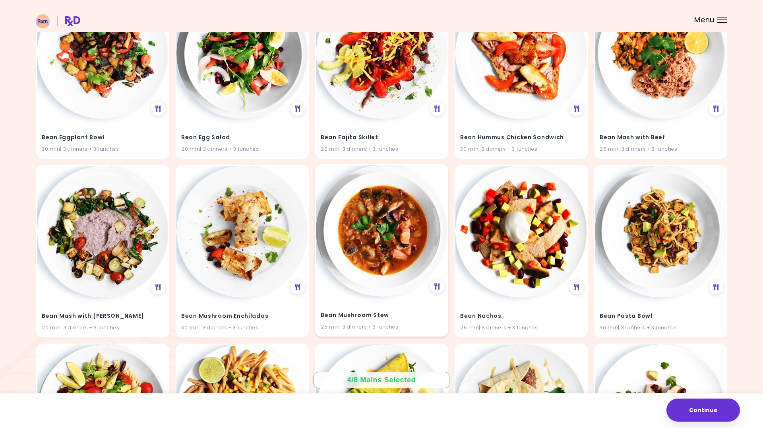
scroll to position [2678, 0]
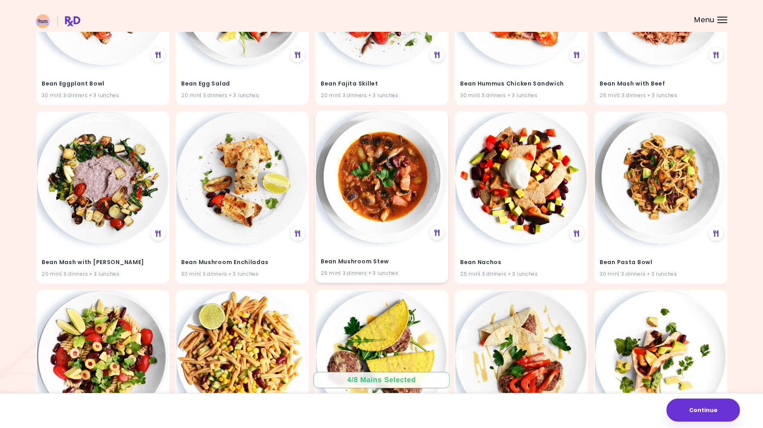
click at [408, 210] on img at bounding box center [382, 177] width 132 height 132
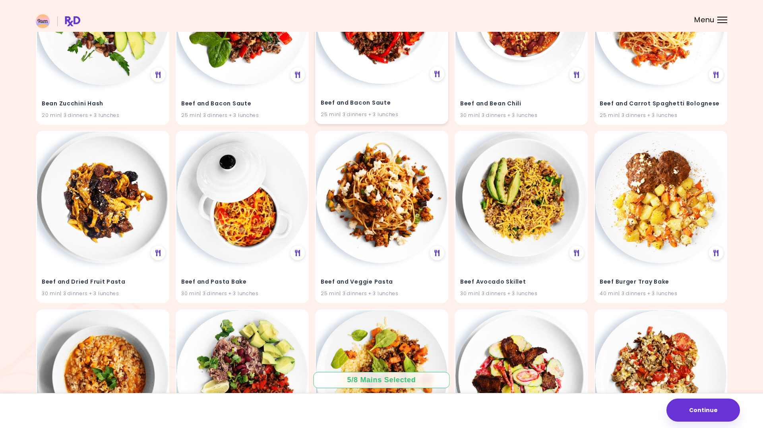
scroll to position [3563, 0]
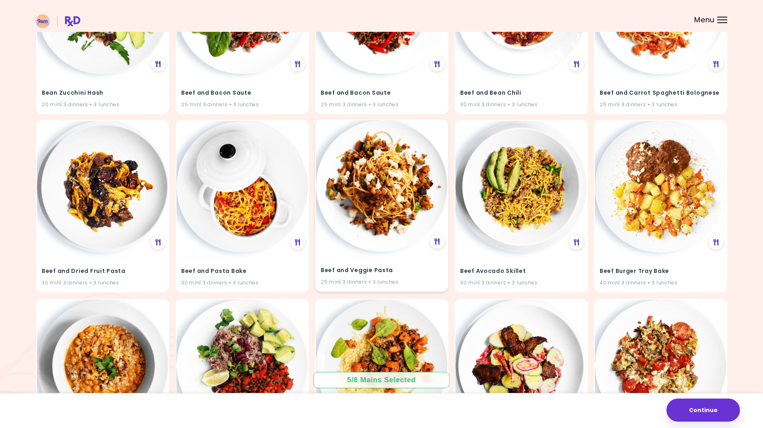
click at [360, 220] on img at bounding box center [382, 186] width 132 height 132
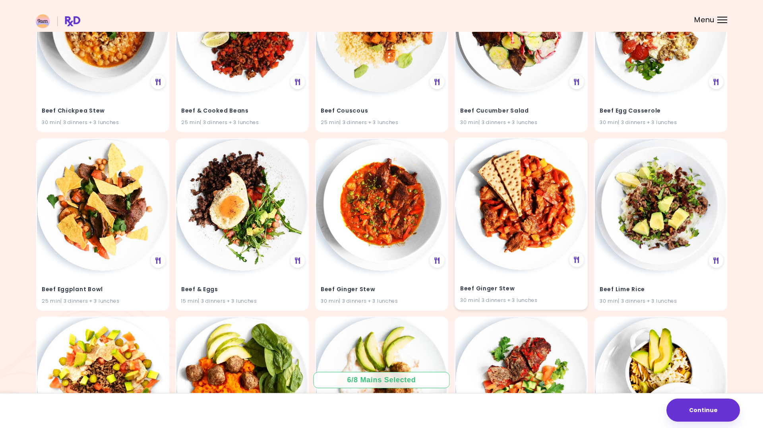
scroll to position [3902, 0]
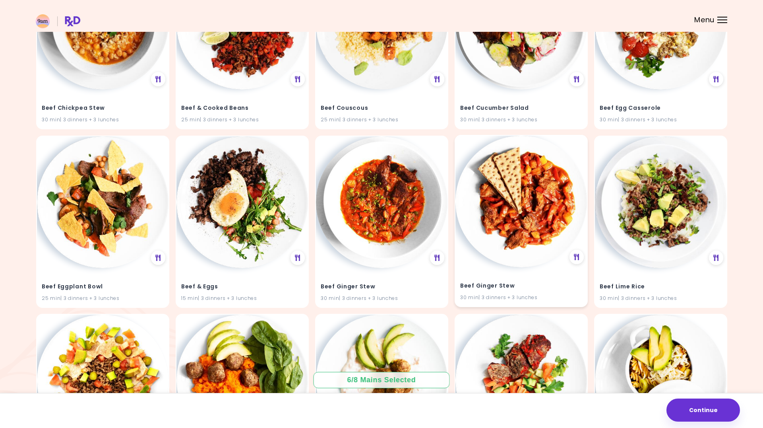
click at [517, 221] on img at bounding box center [521, 202] width 132 height 132
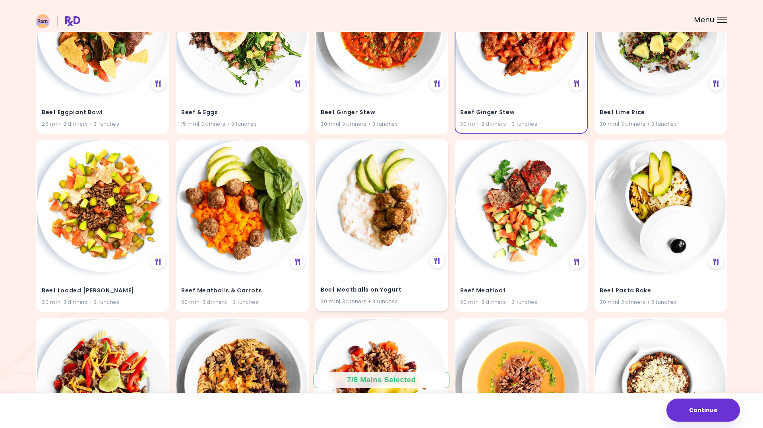
scroll to position [4144, 0]
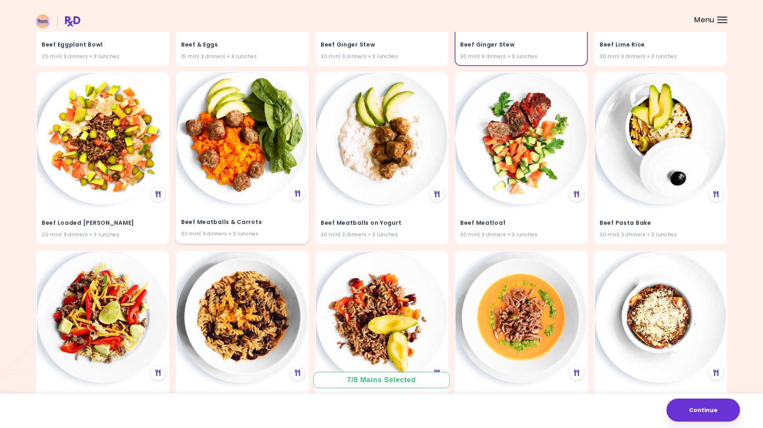
click at [265, 166] on img at bounding box center [242, 138] width 132 height 132
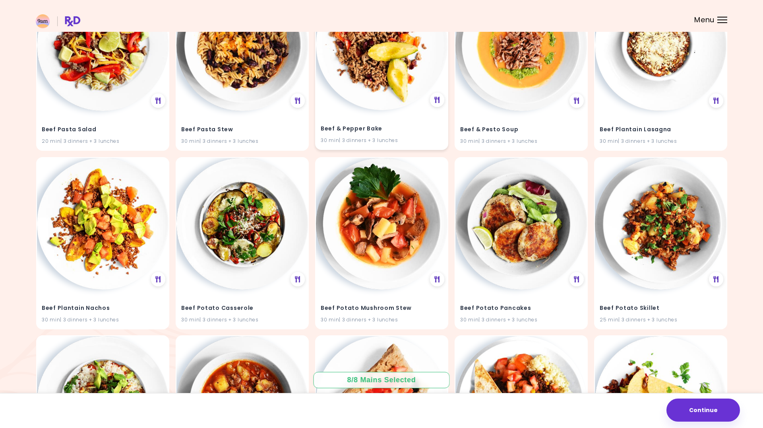
scroll to position [4479, 0]
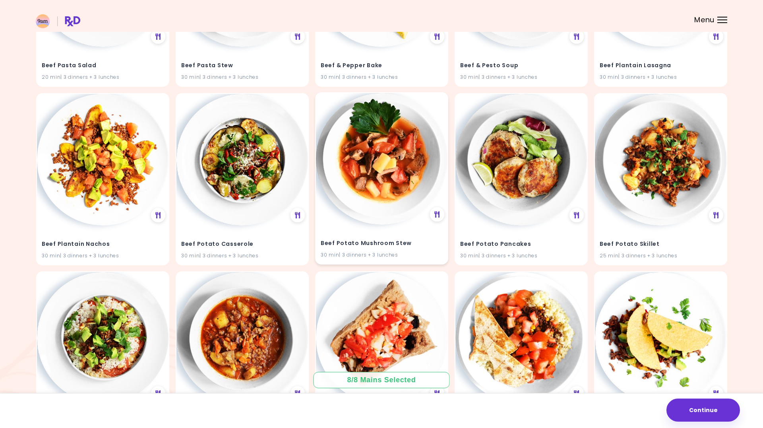
click at [393, 183] on img at bounding box center [382, 159] width 132 height 132
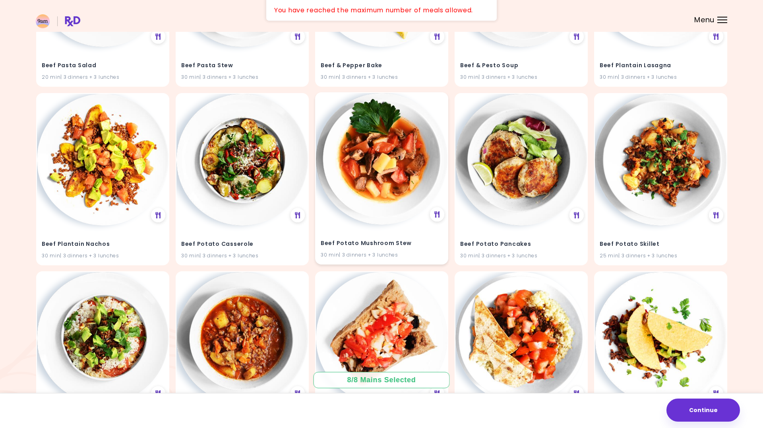
click at [376, 178] on img at bounding box center [382, 159] width 132 height 132
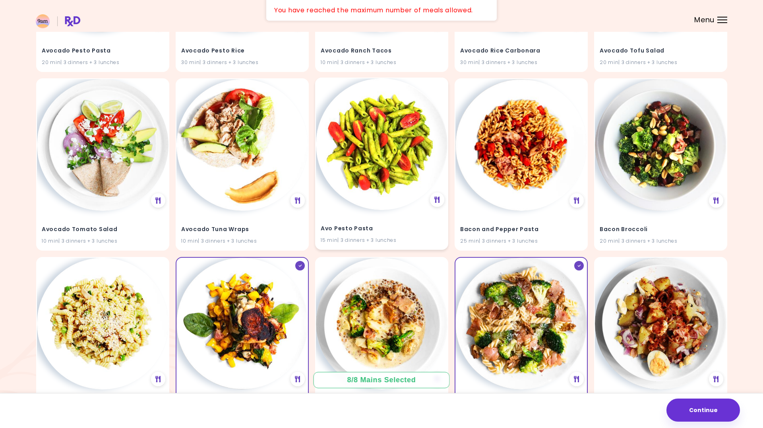
scroll to position [928, 0]
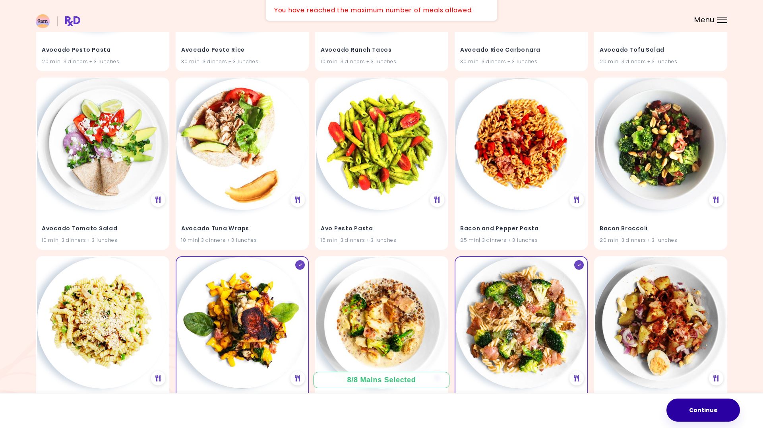
click at [714, 412] on button "Continue" at bounding box center [703, 409] width 74 height 23
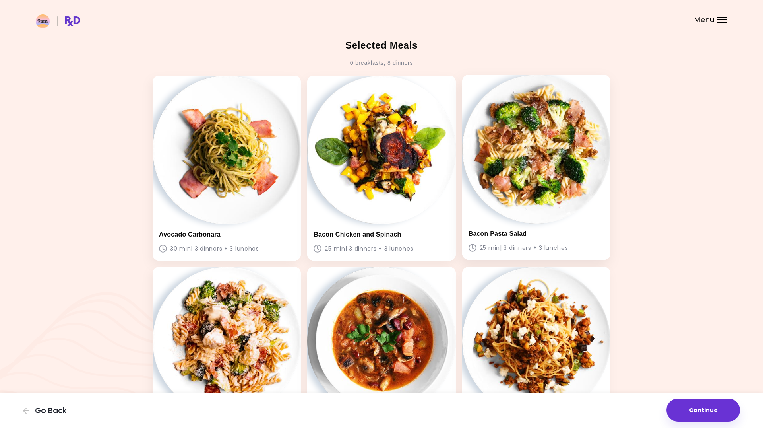
click at [516, 153] on img at bounding box center [536, 149] width 148 height 148
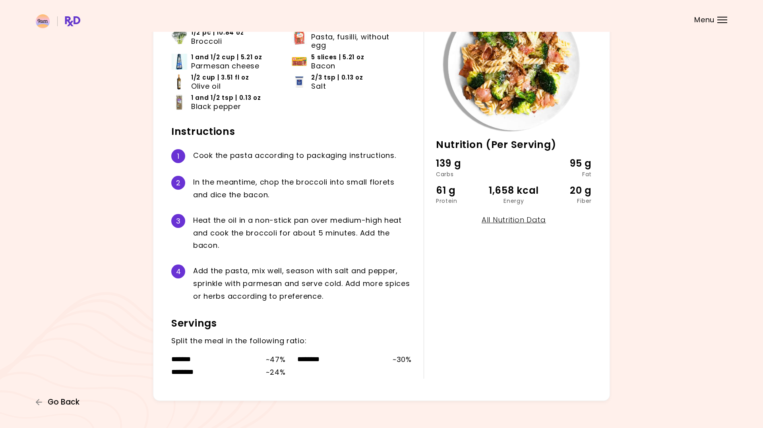
scroll to position [82, 0]
click at [68, 403] on span "Go Back" at bounding box center [64, 401] width 32 height 9
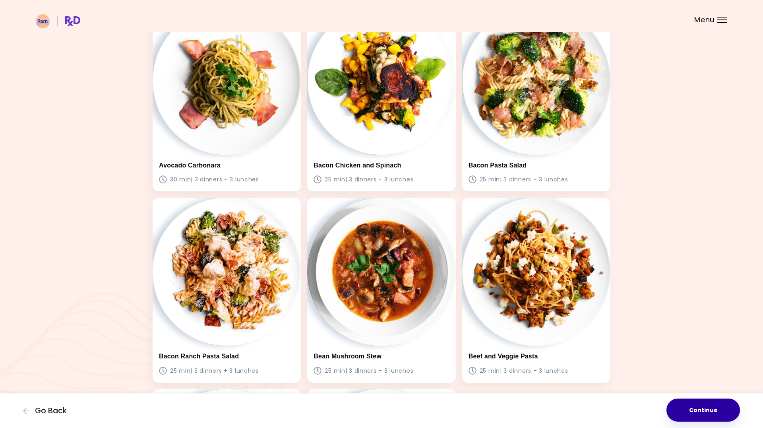
click at [691, 416] on button "Continue" at bounding box center [703, 409] width 74 height 23
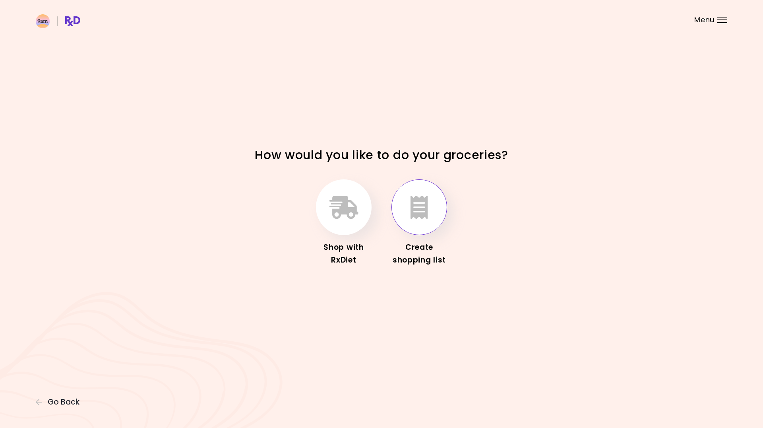
click at [428, 213] on button "button" at bounding box center [419, 207] width 56 height 56
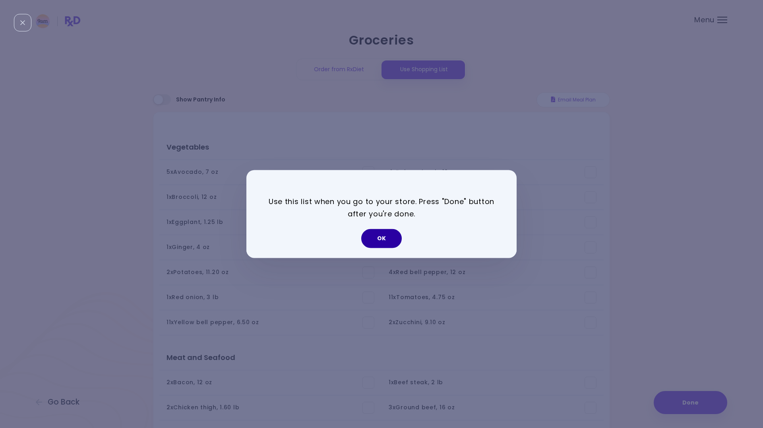
click at [379, 235] on button "OK" at bounding box center [381, 238] width 41 height 19
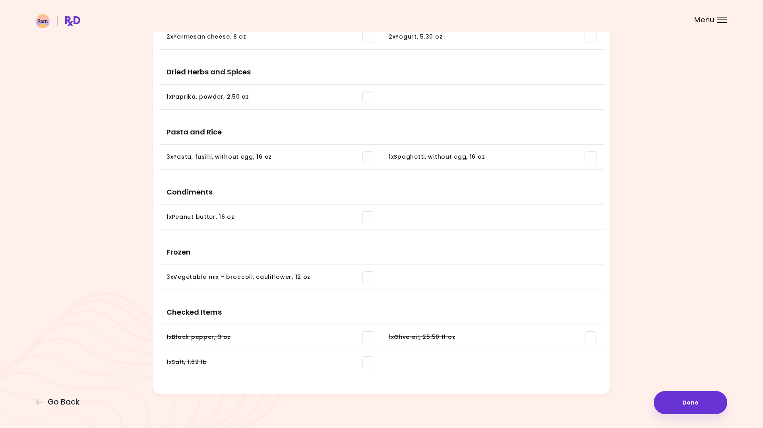
scroll to position [635, 0]
click at [369, 339] on span at bounding box center [368, 337] width 12 height 12
click at [369, 337] on span at bounding box center [368, 337] width 12 height 12
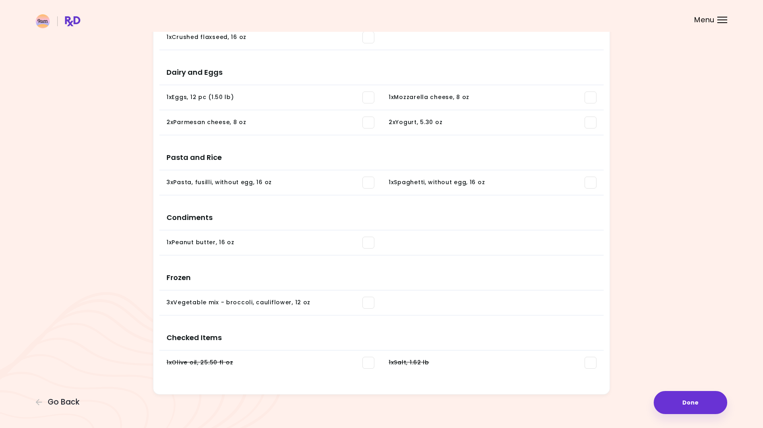
click at [369, 358] on span at bounding box center [368, 362] width 12 height 12
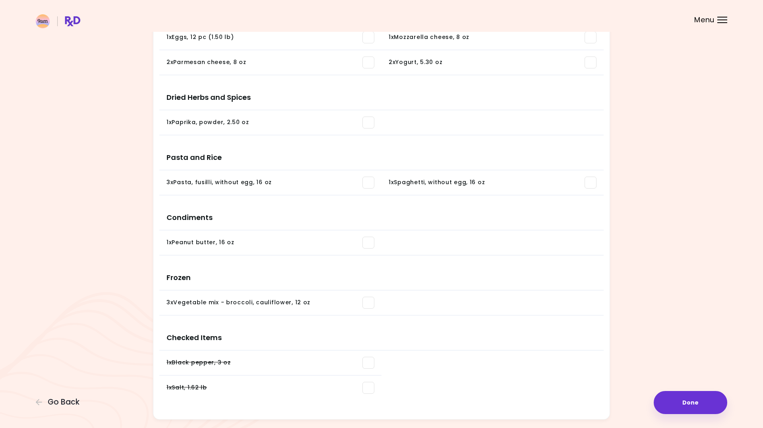
drag, startPoint x: 360, startPoint y: 356, endPoint x: 360, endPoint y: 363, distance: 7.2
click at [360, 356] on li "1 x Black pepper , 3 oz You need: 0.80 oz / In pantry: 0.80 oz" at bounding box center [270, 362] width 222 height 25
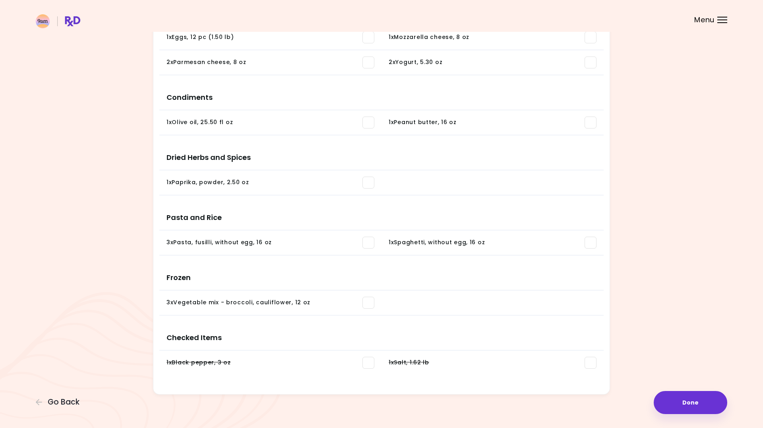
click at [364, 363] on span at bounding box center [368, 362] width 12 height 12
click at [587, 366] on span at bounding box center [591, 362] width 12 height 12
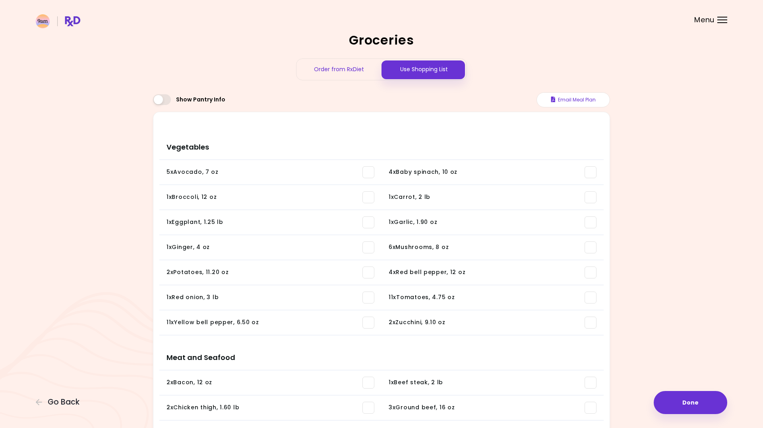
scroll to position [0, 0]
click at [572, 101] on button "Email Meal Plan" at bounding box center [574, 99] width 74 height 15
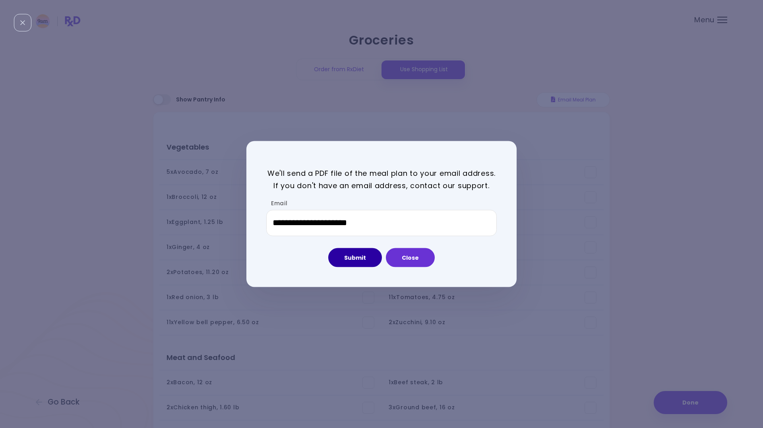
click at [364, 258] on button "Submit" at bounding box center [355, 257] width 54 height 19
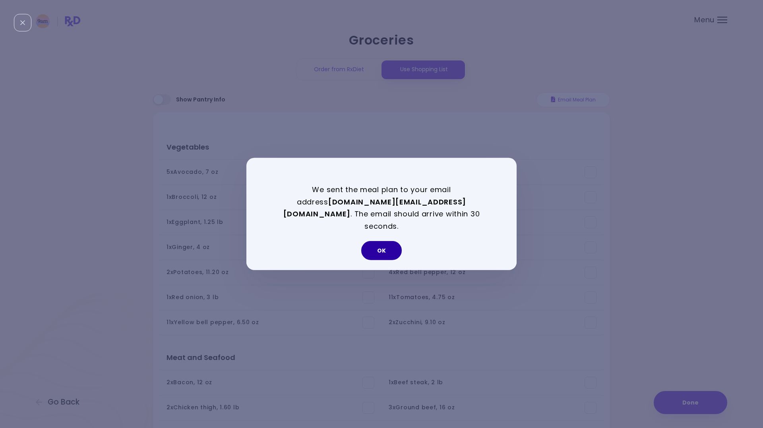
click at [382, 243] on button "OK" at bounding box center [381, 250] width 41 height 19
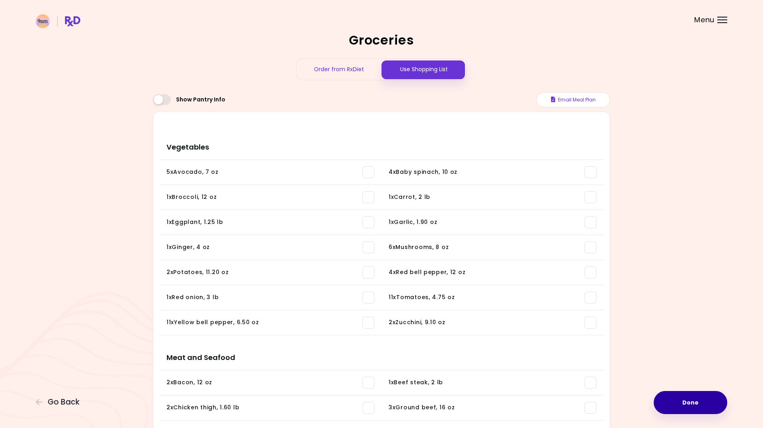
click at [704, 405] on button "Done" at bounding box center [691, 402] width 74 height 23
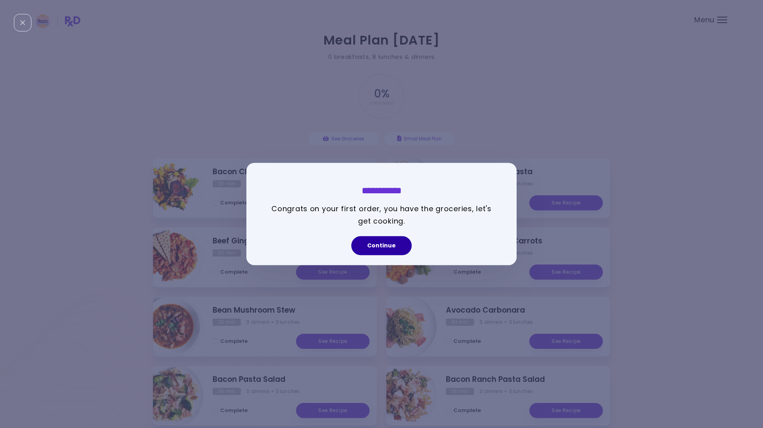
click at [389, 246] on button "Continue" at bounding box center [381, 245] width 60 height 19
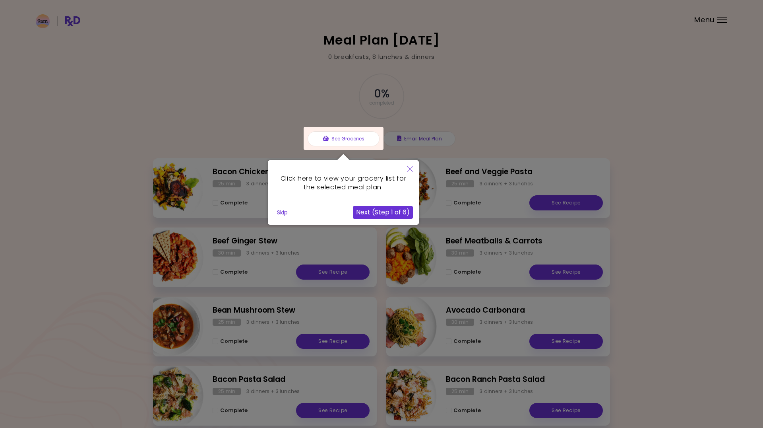
click at [384, 207] on button "Next (Step 1 of 6)" at bounding box center [383, 212] width 60 height 13
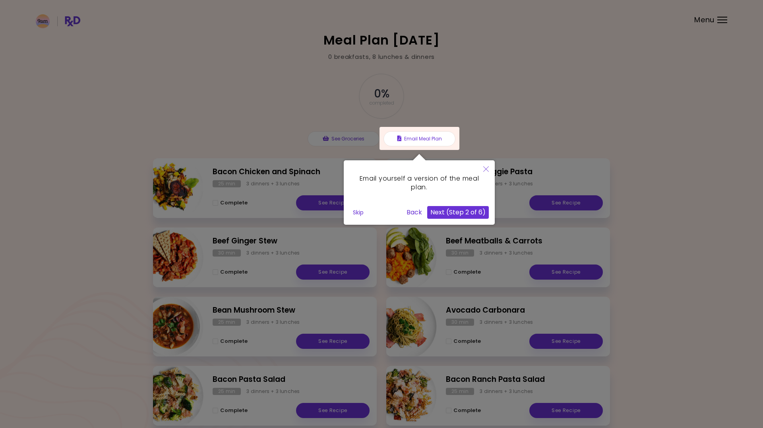
click at [444, 207] on button "Next (Step 2 of 6)" at bounding box center [458, 212] width 62 height 13
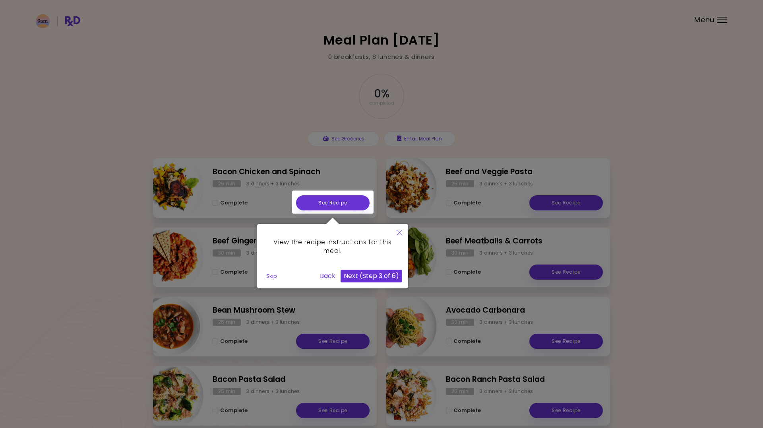
click at [384, 274] on button "Next (Step 3 of 6)" at bounding box center [372, 275] width 62 height 13
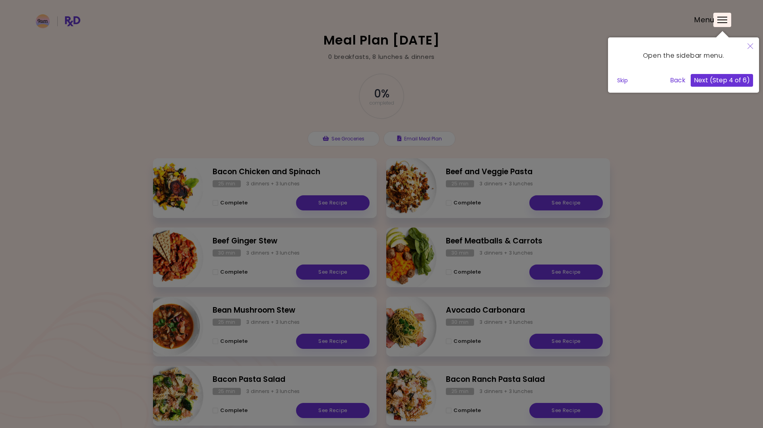
click at [738, 81] on button "Next (Step 4 of 6)" at bounding box center [722, 80] width 62 height 13
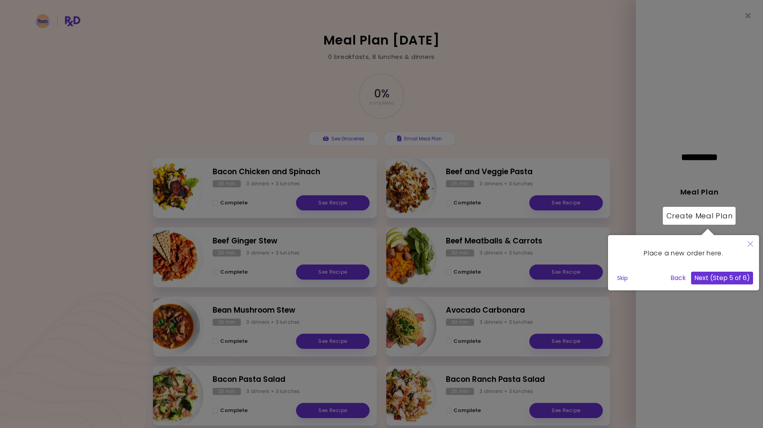
click at [716, 282] on button "Next (Step 5 of 6)" at bounding box center [722, 277] width 62 height 13
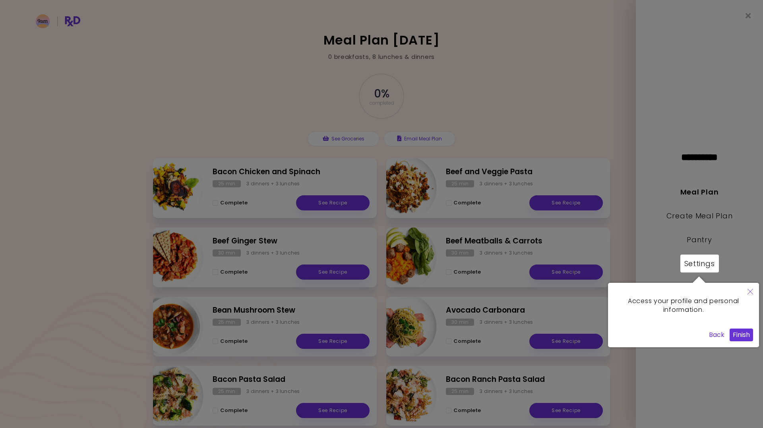
click at [734, 330] on button "Finish" at bounding box center [741, 334] width 23 height 13
